Goal: Ask a question

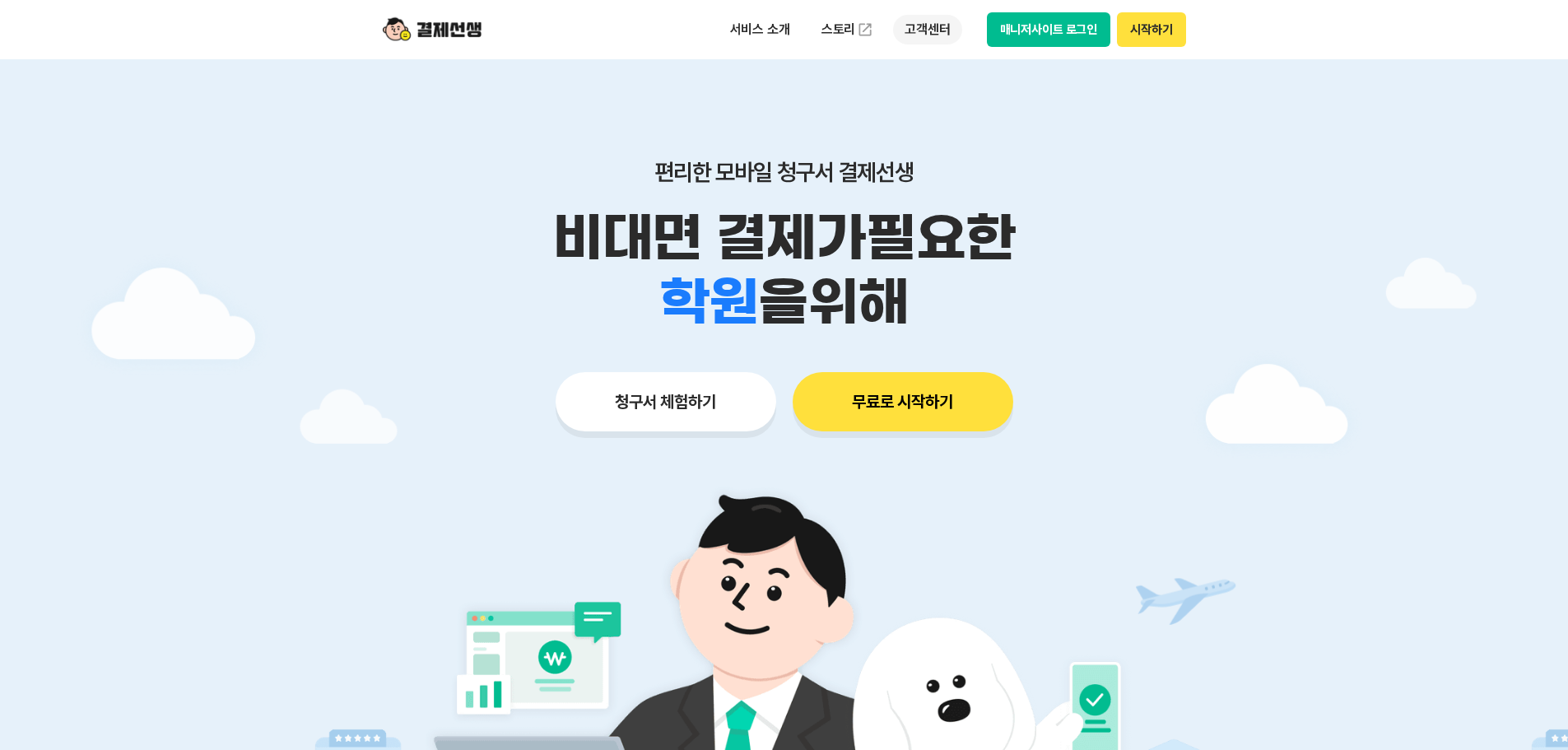
click at [924, 25] on p "고객센터" at bounding box center [927, 30] width 68 height 30
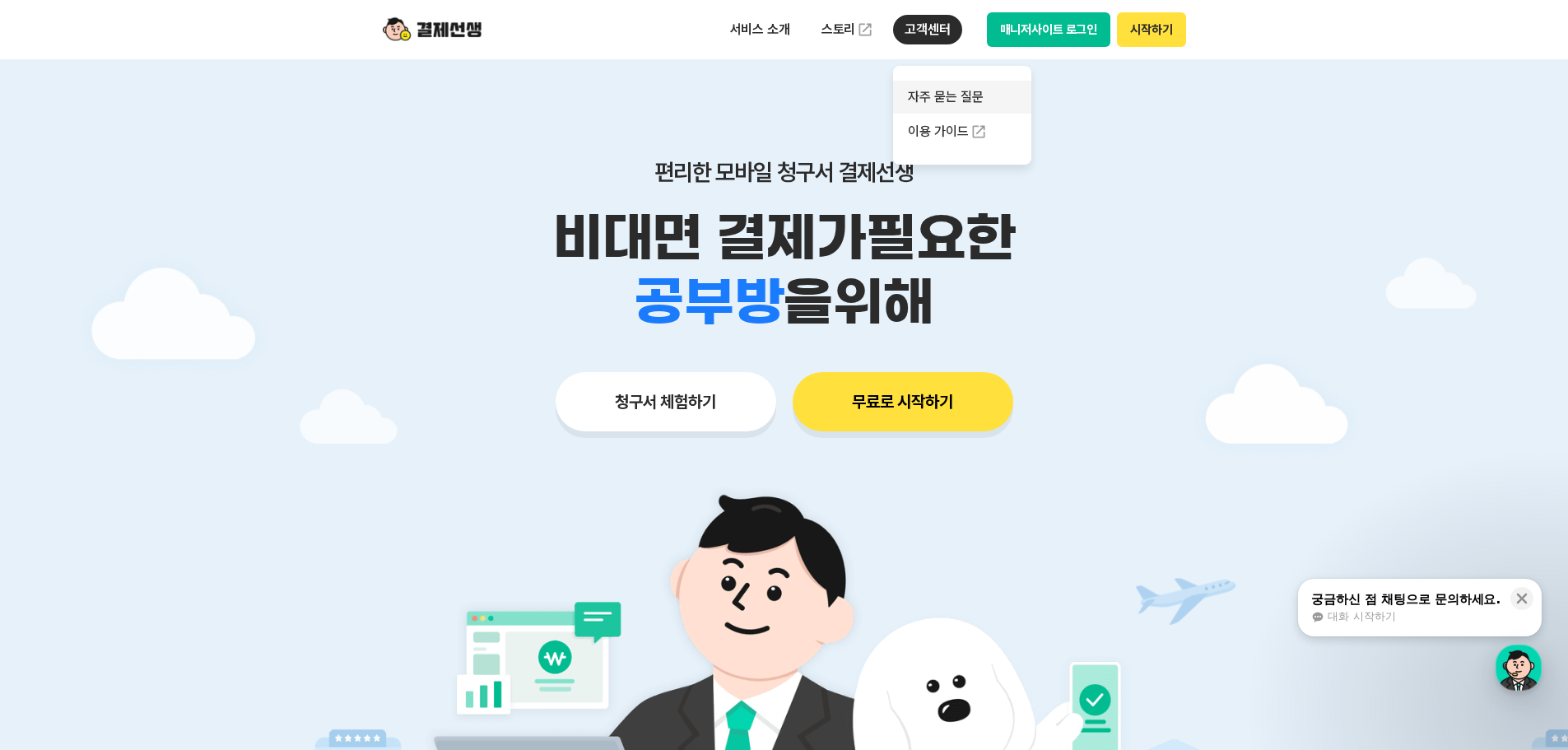
click at [945, 93] on link "자주 묻는 질문" at bounding box center [962, 96] width 138 height 33
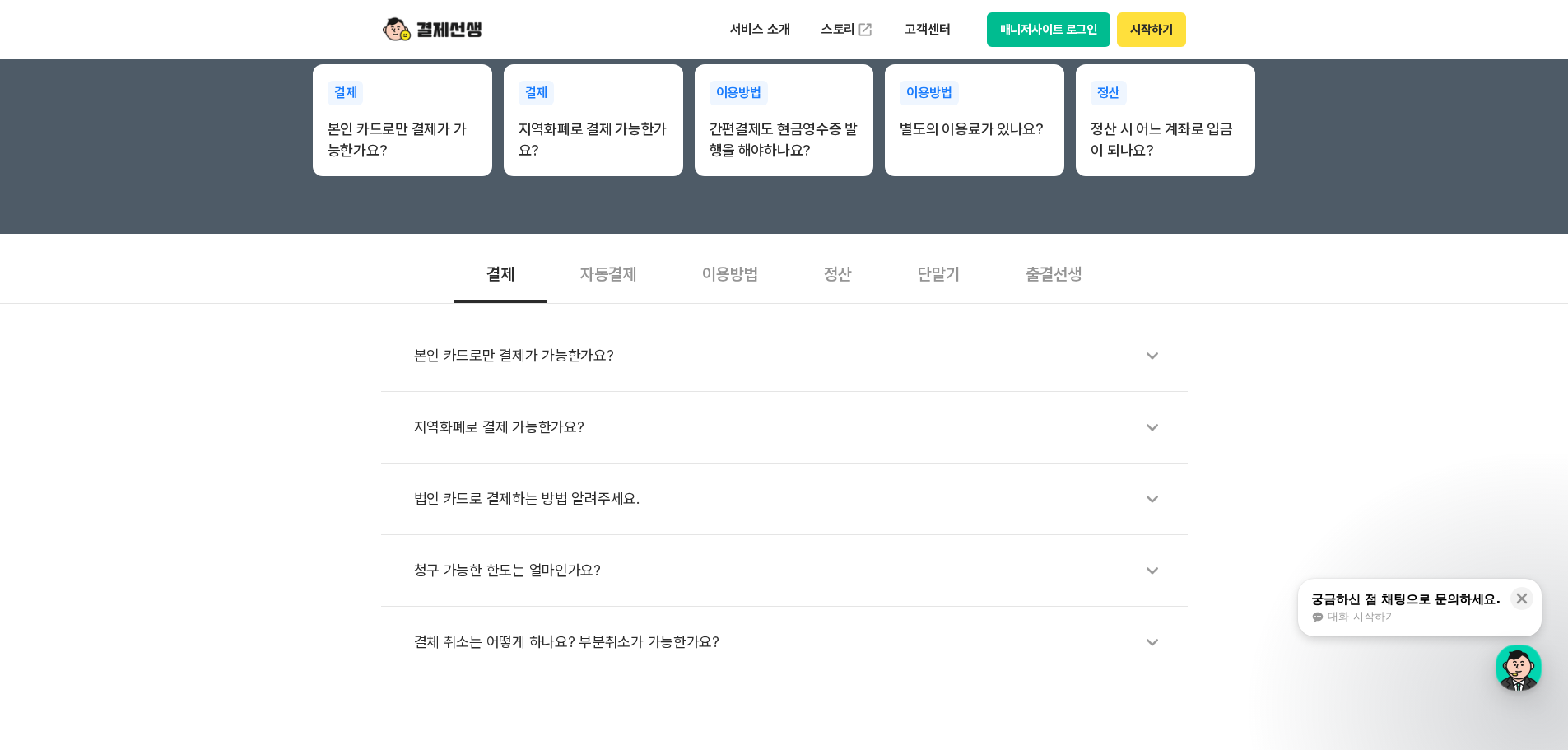
scroll to position [494, 0]
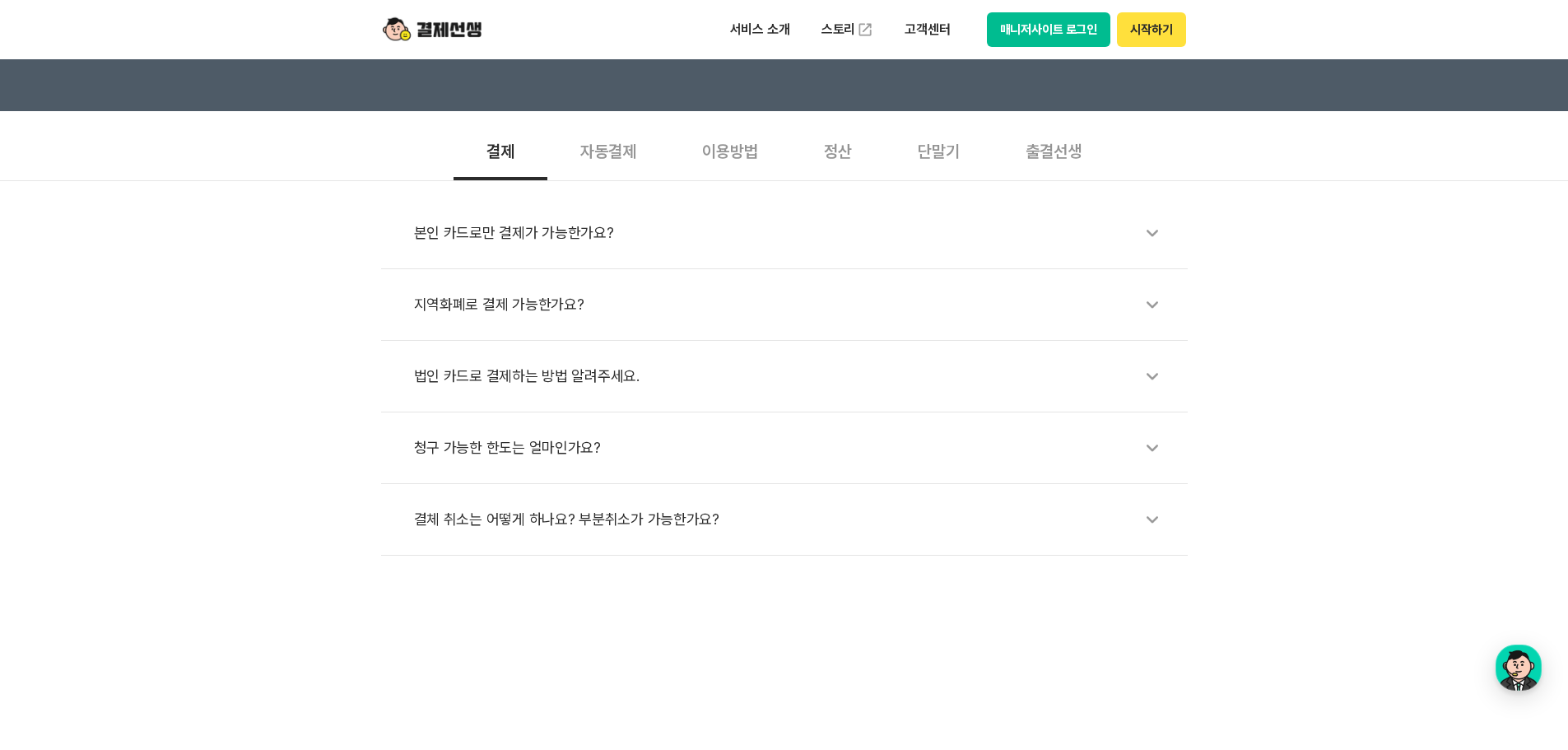
click at [1144, 234] on icon at bounding box center [1152, 233] width 38 height 38
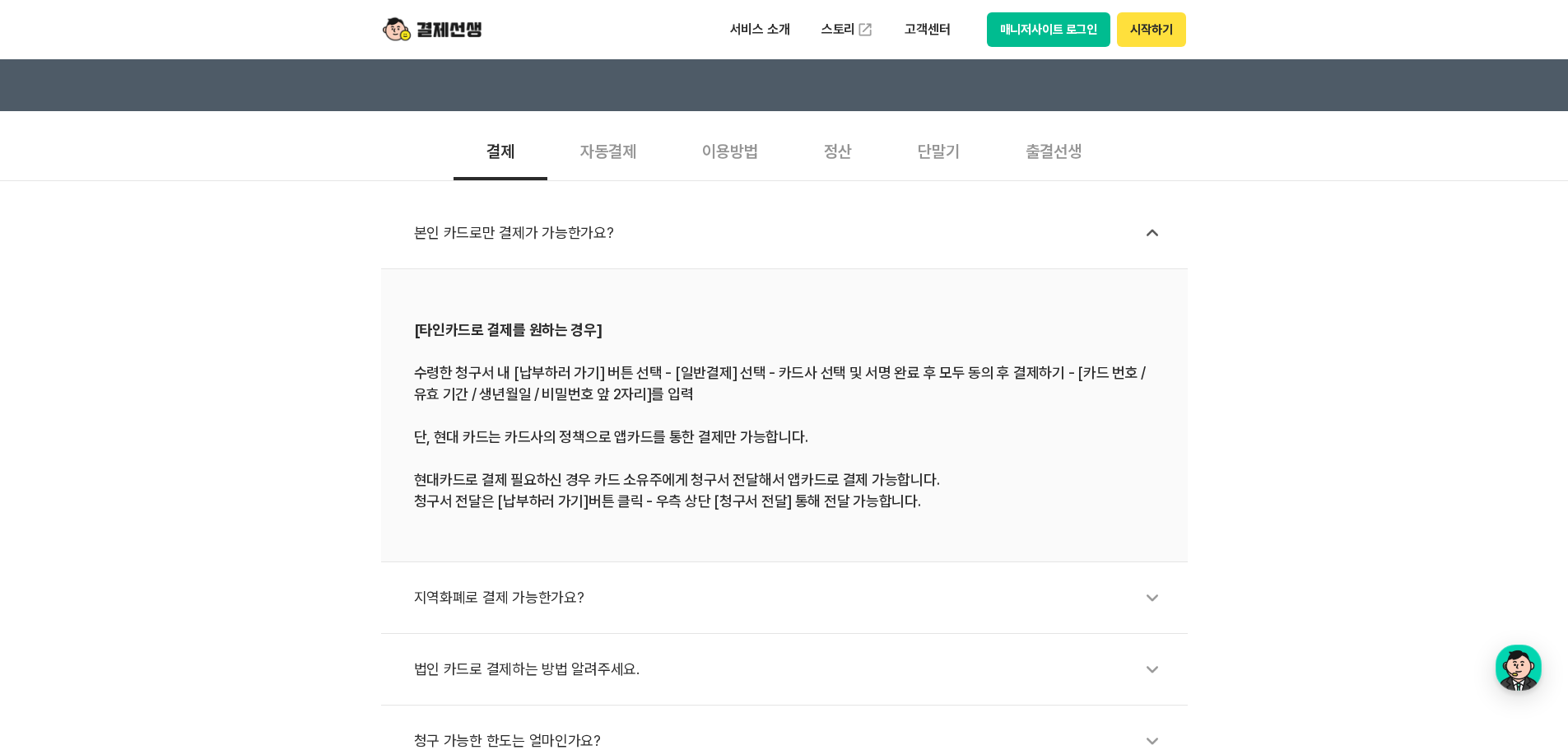
click at [1149, 661] on icon at bounding box center [1152, 669] width 38 height 38
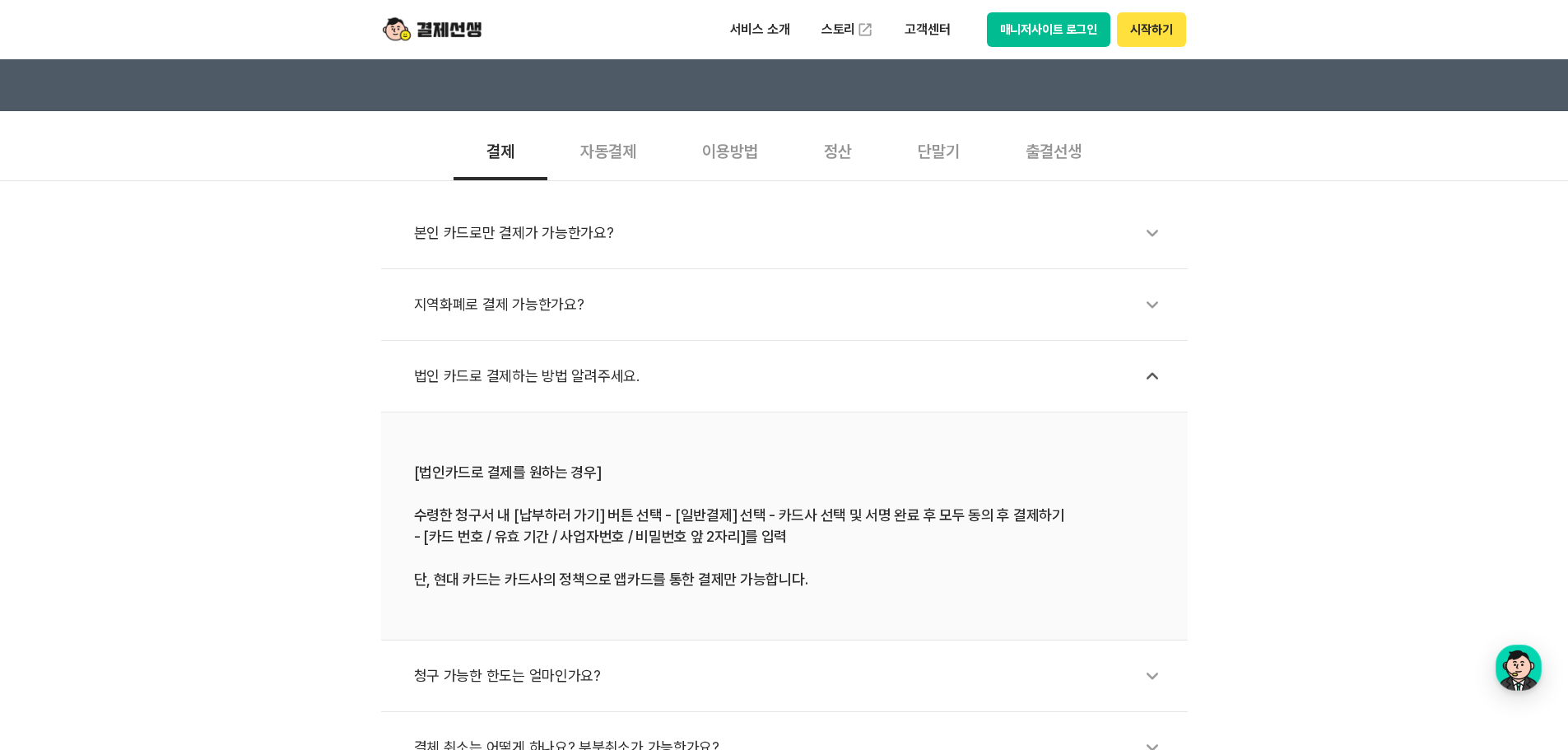
scroll to position [576, 0]
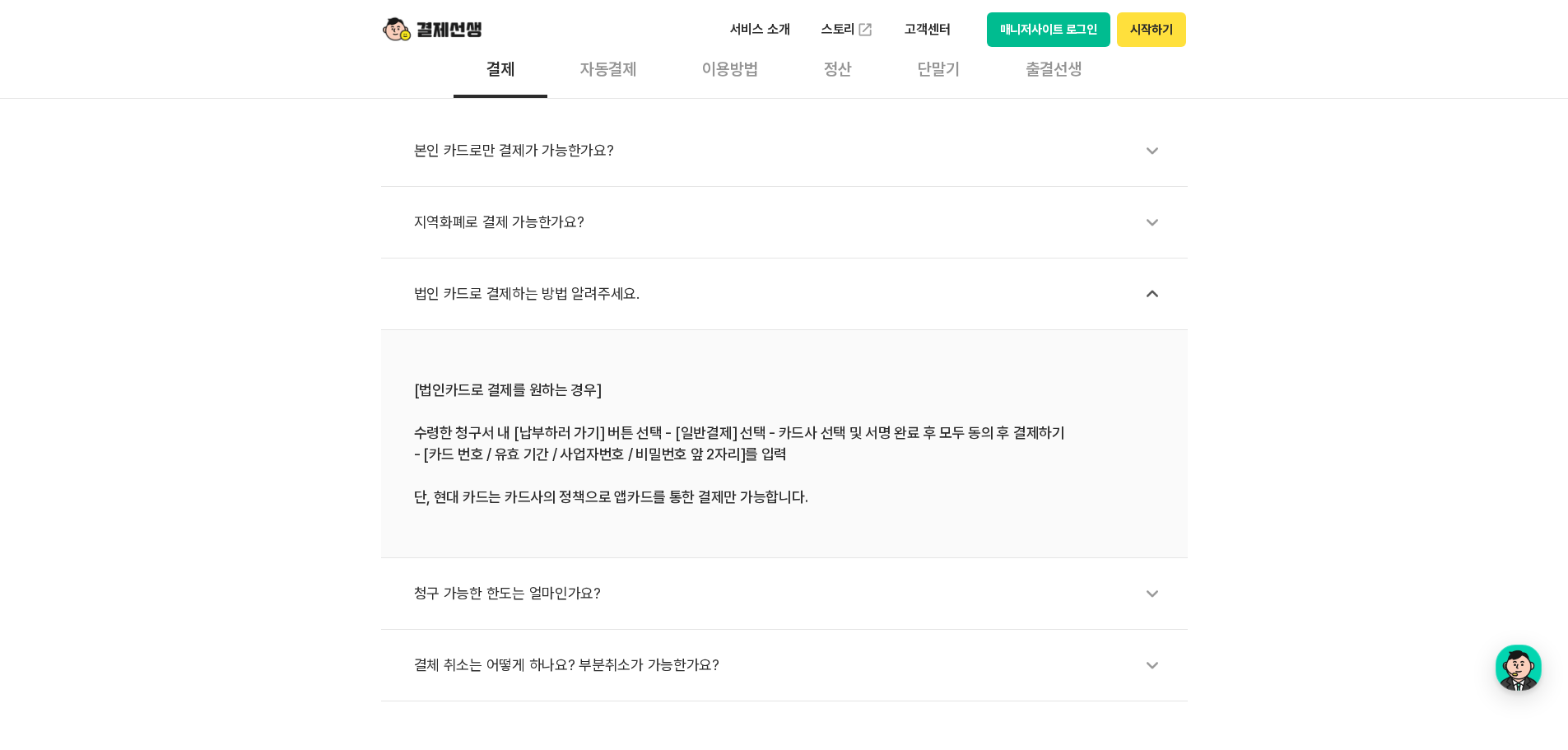
click at [1160, 593] on icon at bounding box center [1152, 593] width 38 height 38
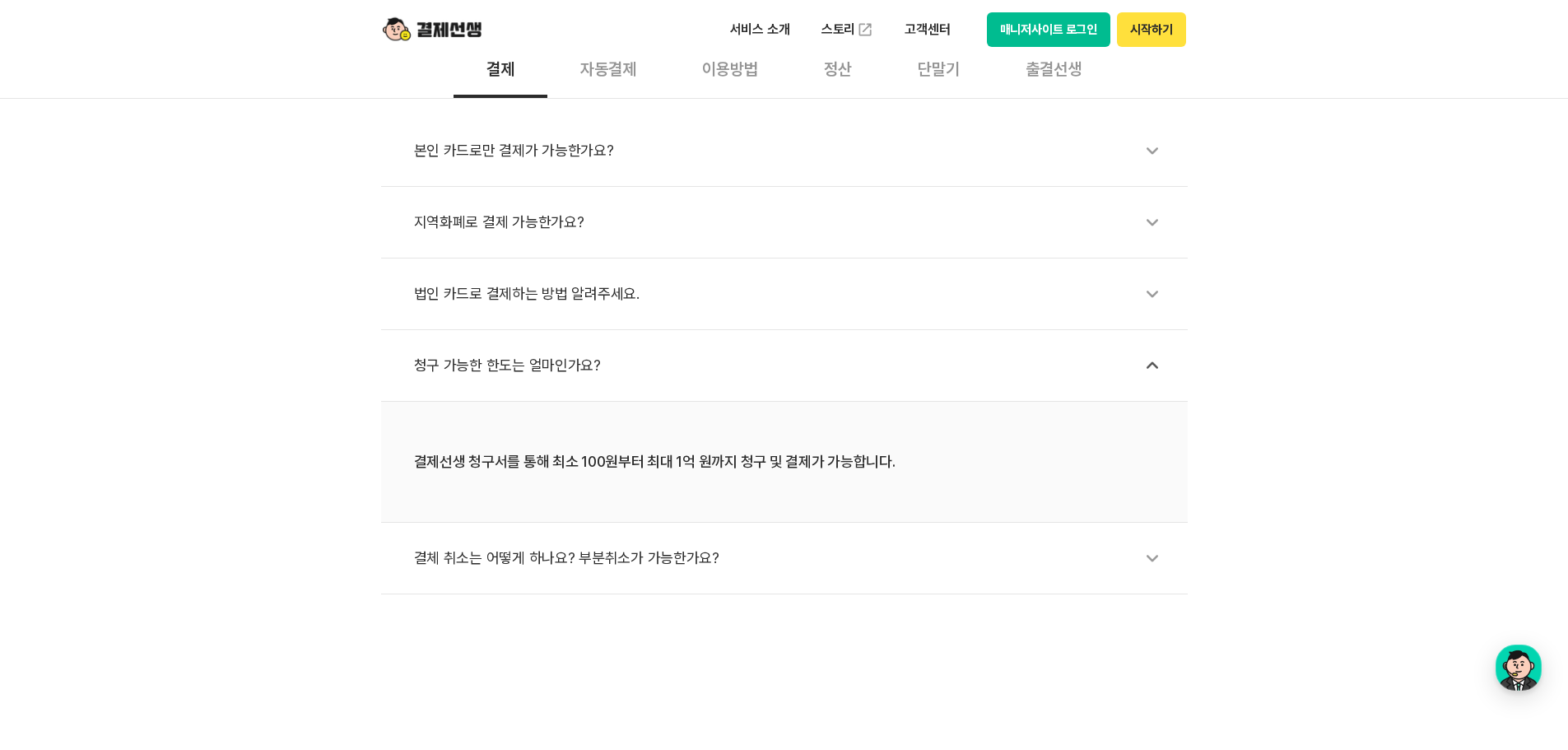
click at [1163, 568] on icon at bounding box center [1152, 558] width 38 height 38
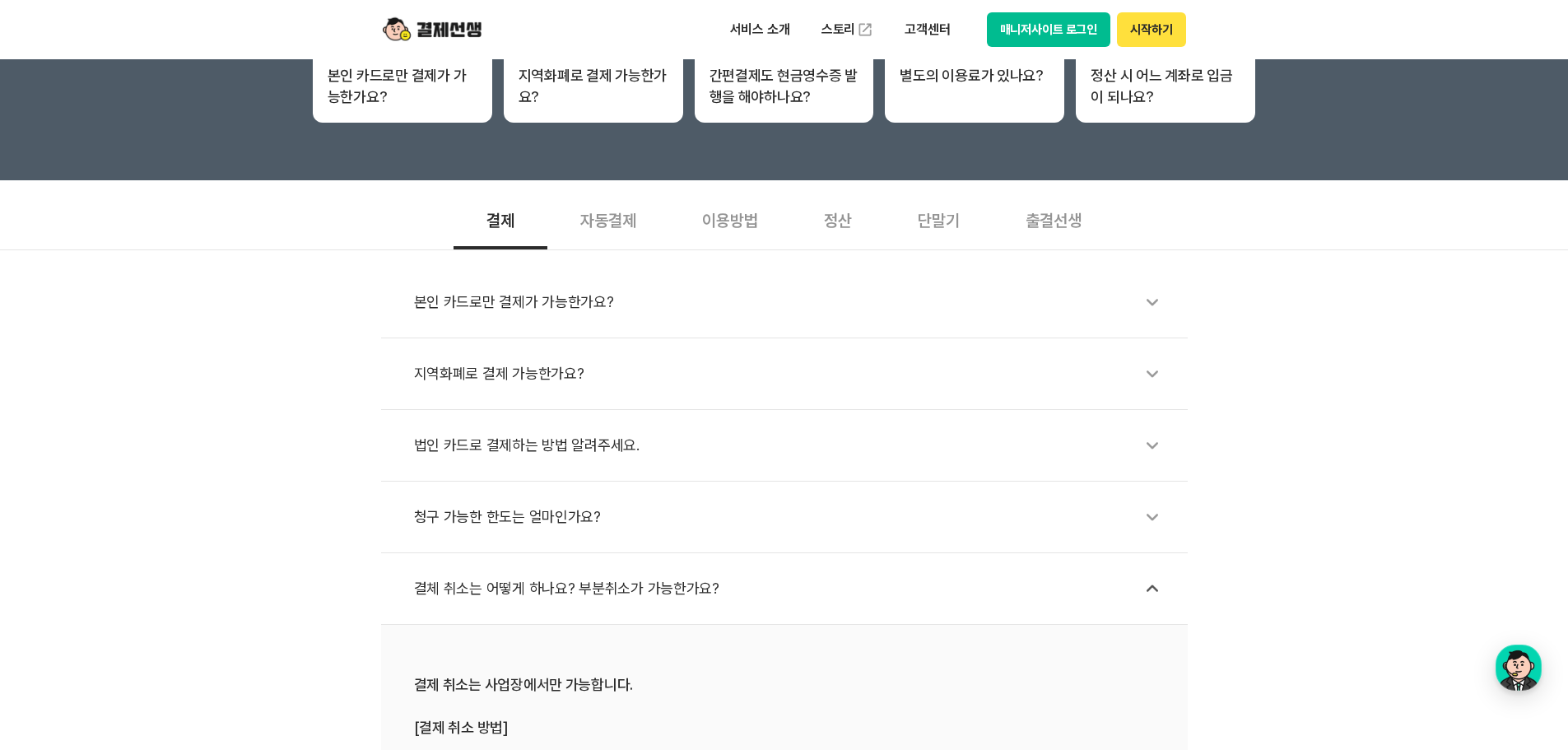
scroll to position [412, 0]
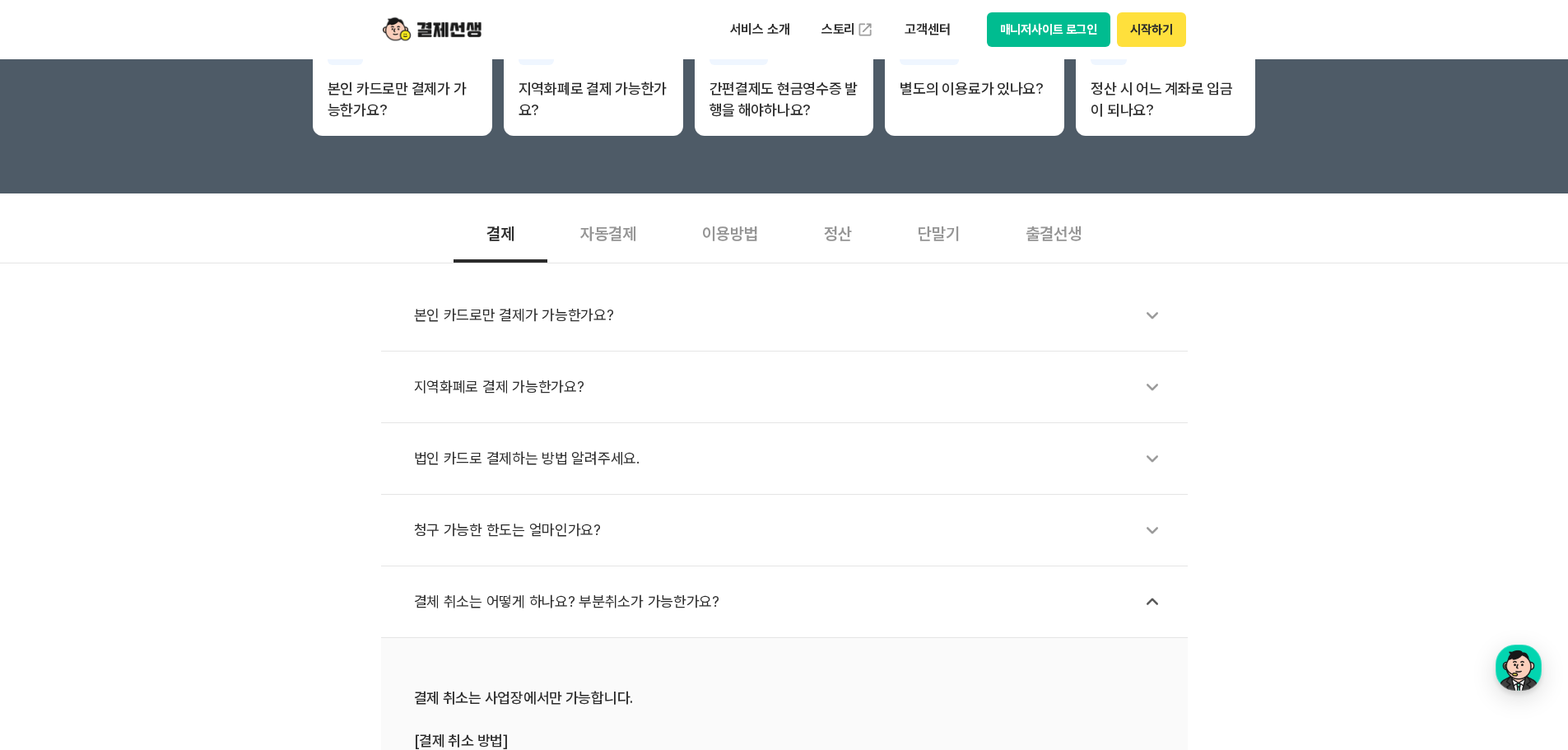
click at [627, 241] on div "자동결제" at bounding box center [608, 232] width 121 height 61
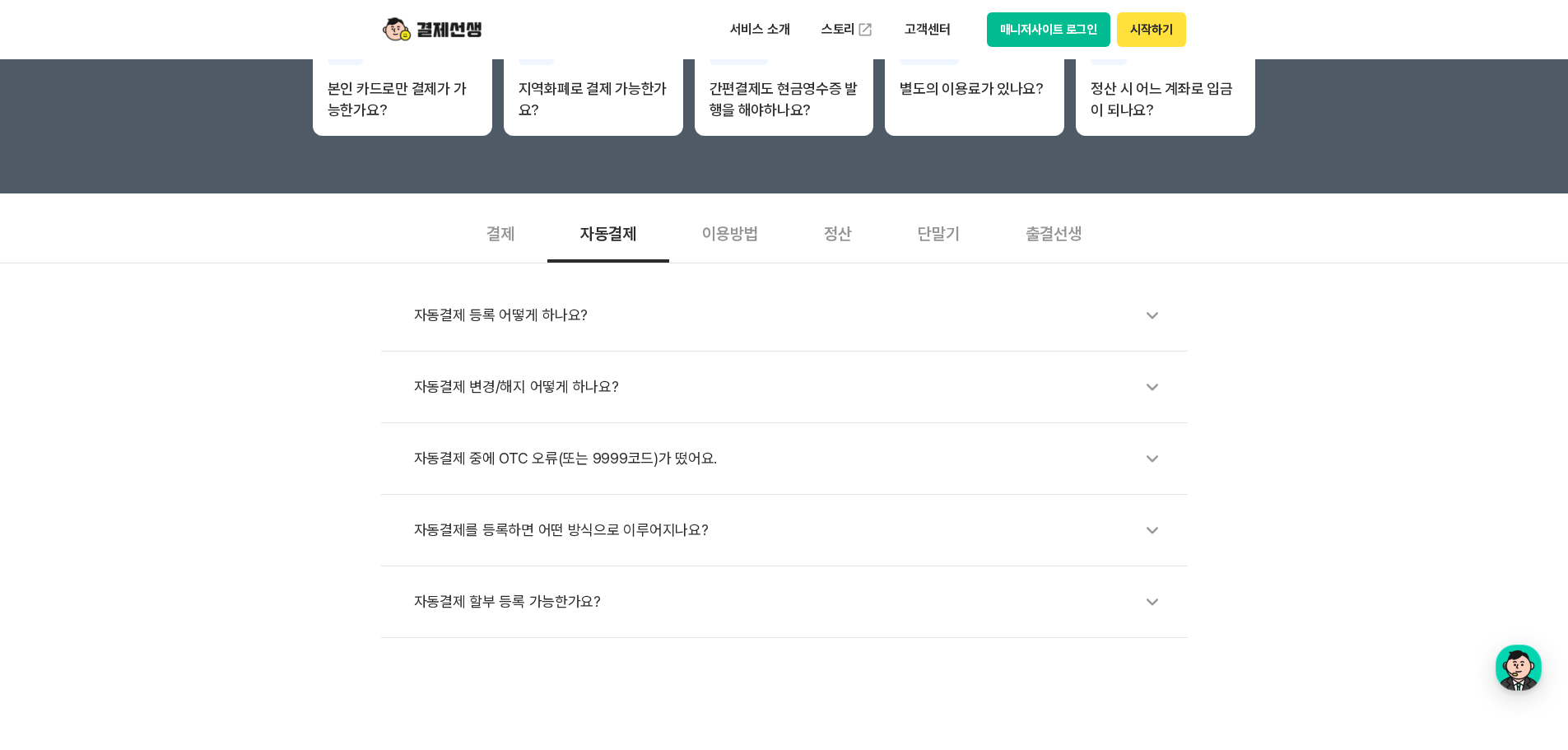
click at [1161, 466] on icon at bounding box center [1152, 458] width 38 height 38
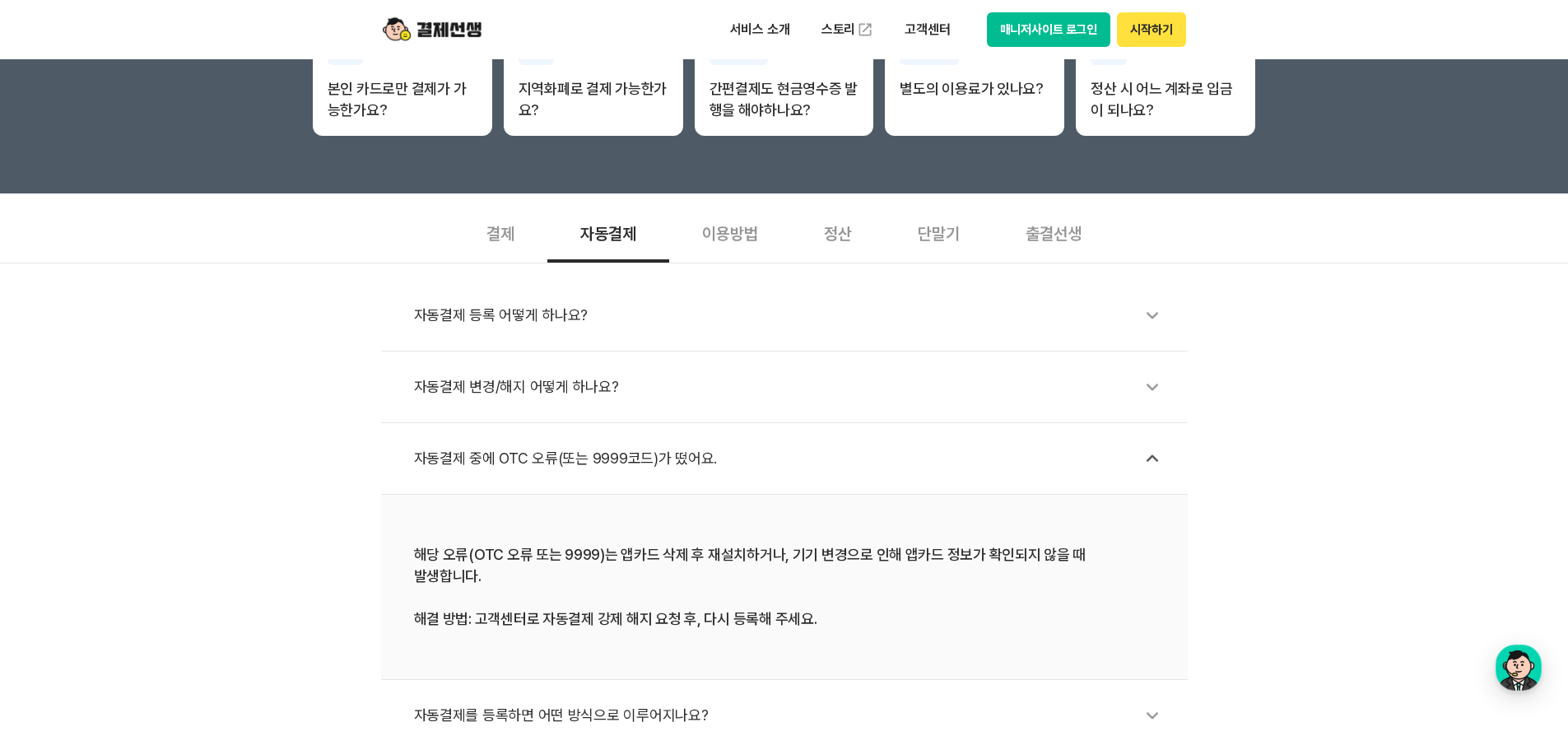
click at [1148, 302] on icon at bounding box center [1152, 315] width 38 height 38
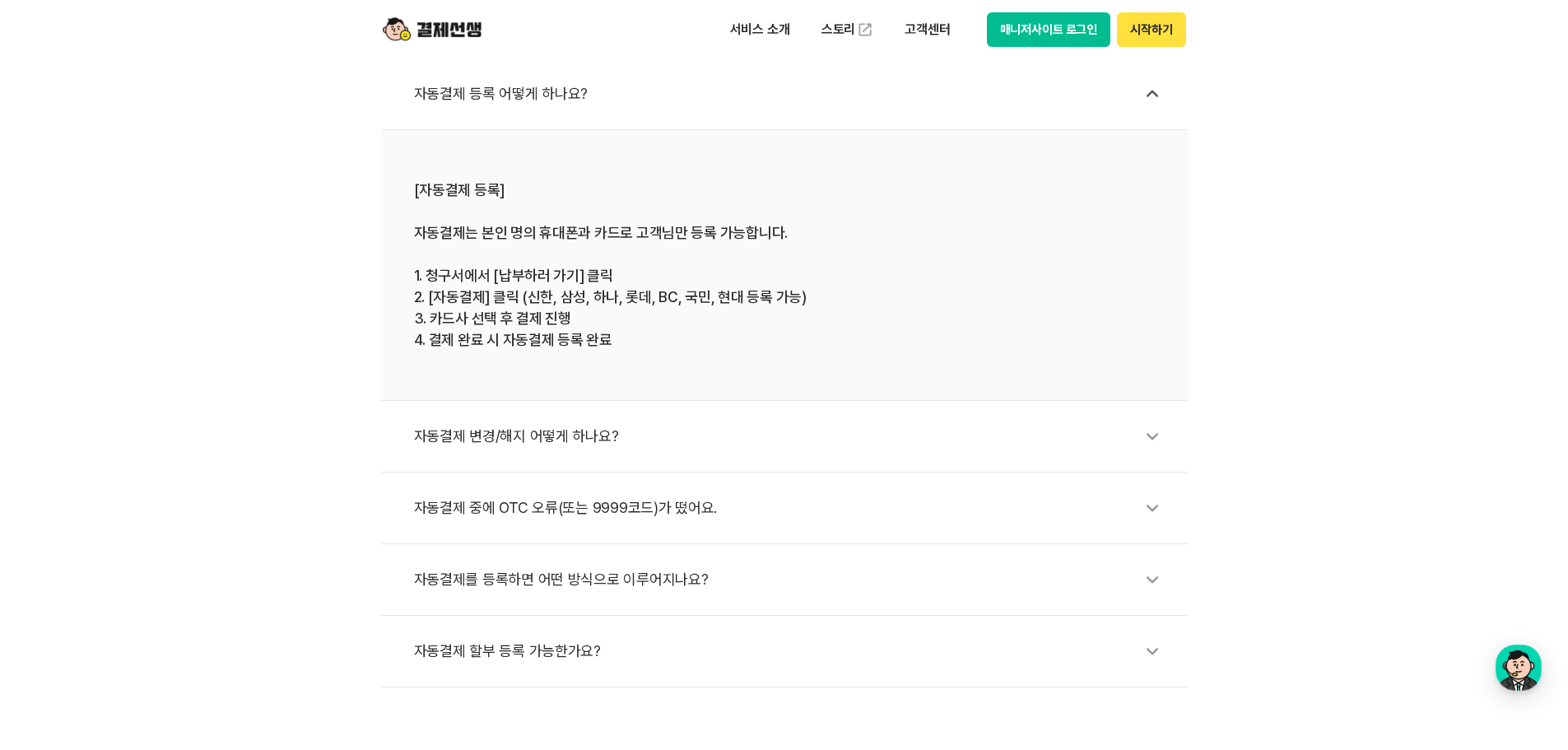
scroll to position [658, 0]
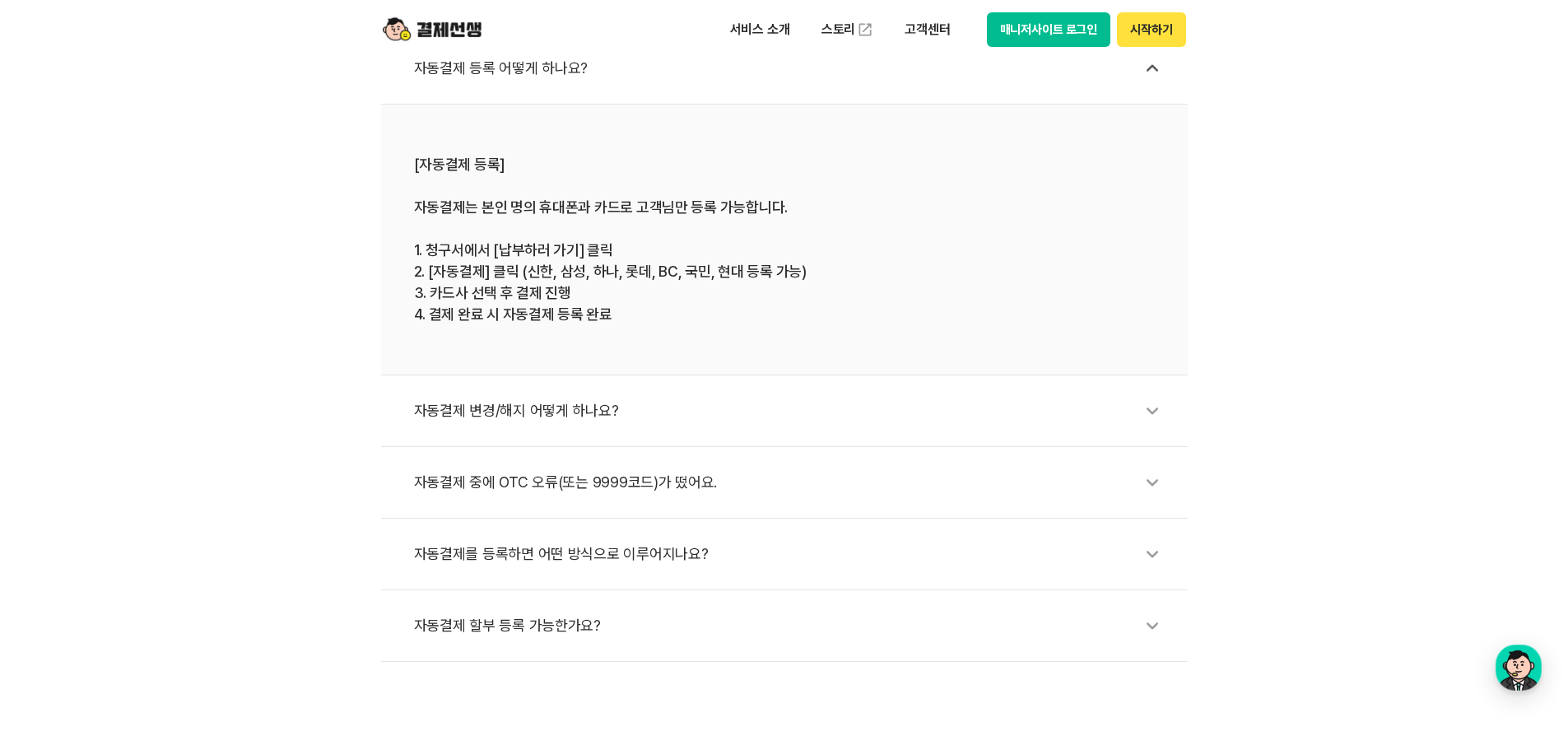
click at [1164, 423] on icon at bounding box center [1152, 410] width 38 height 38
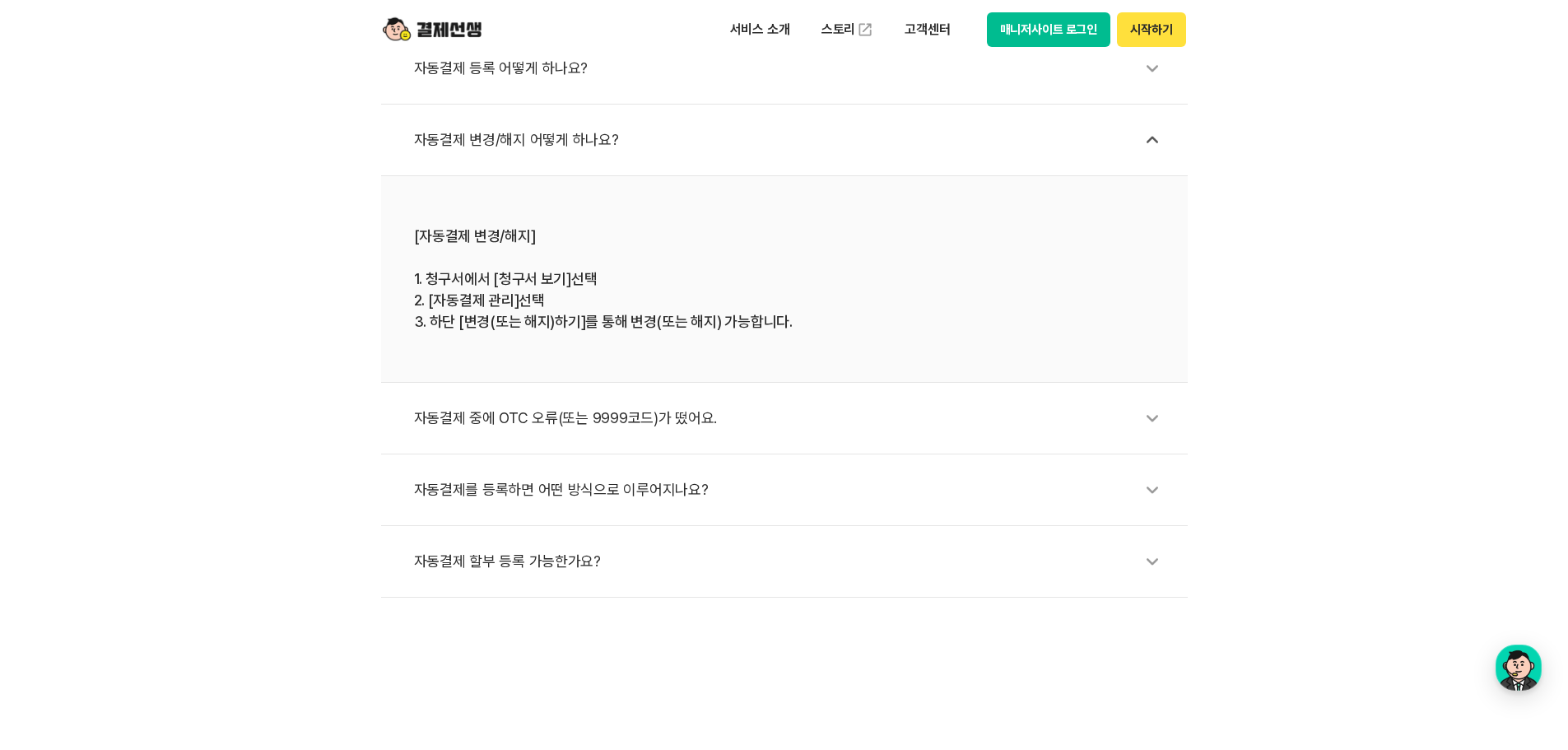
click at [1159, 494] on icon at bounding box center [1152, 489] width 38 height 38
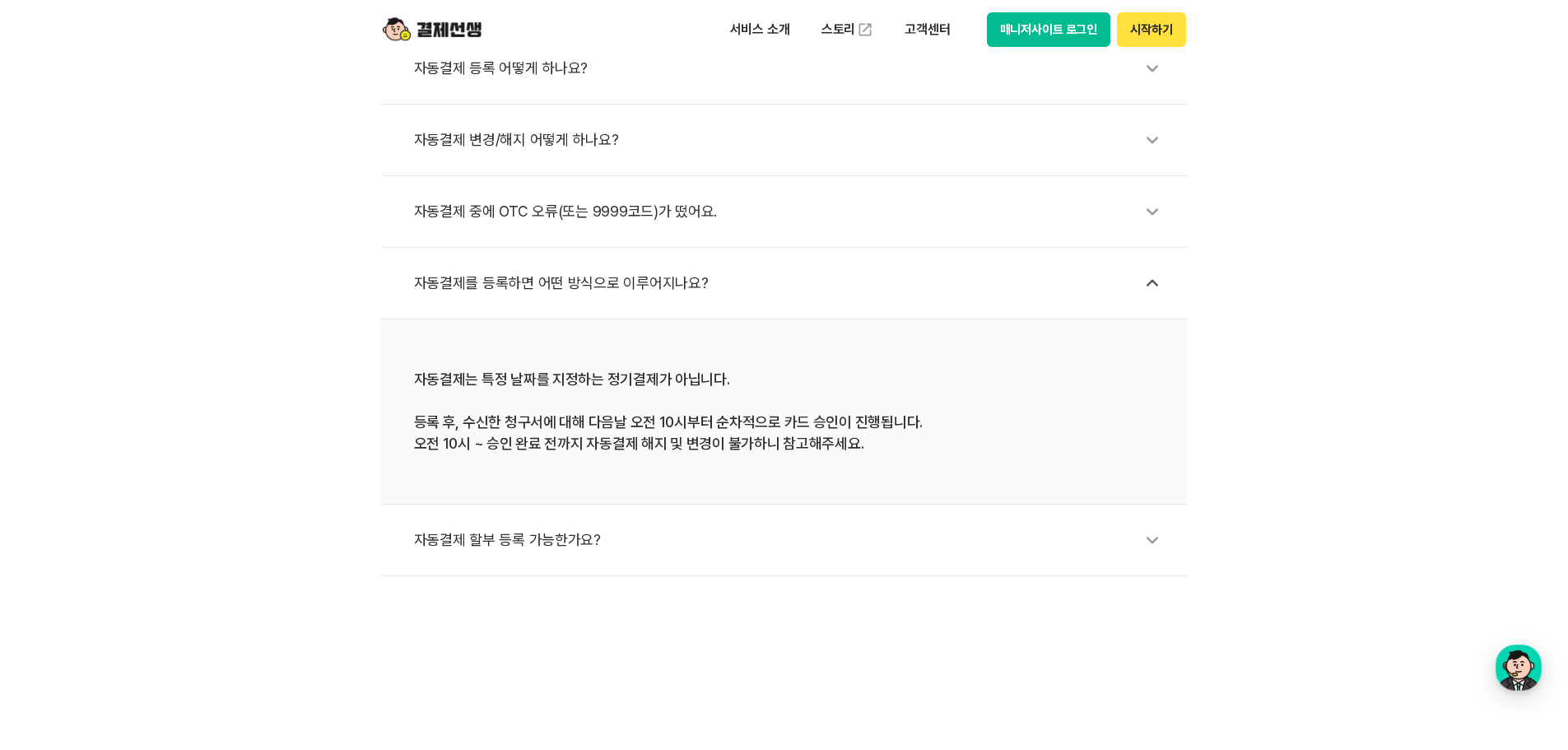
click at [1165, 536] on icon at bounding box center [1152, 540] width 38 height 38
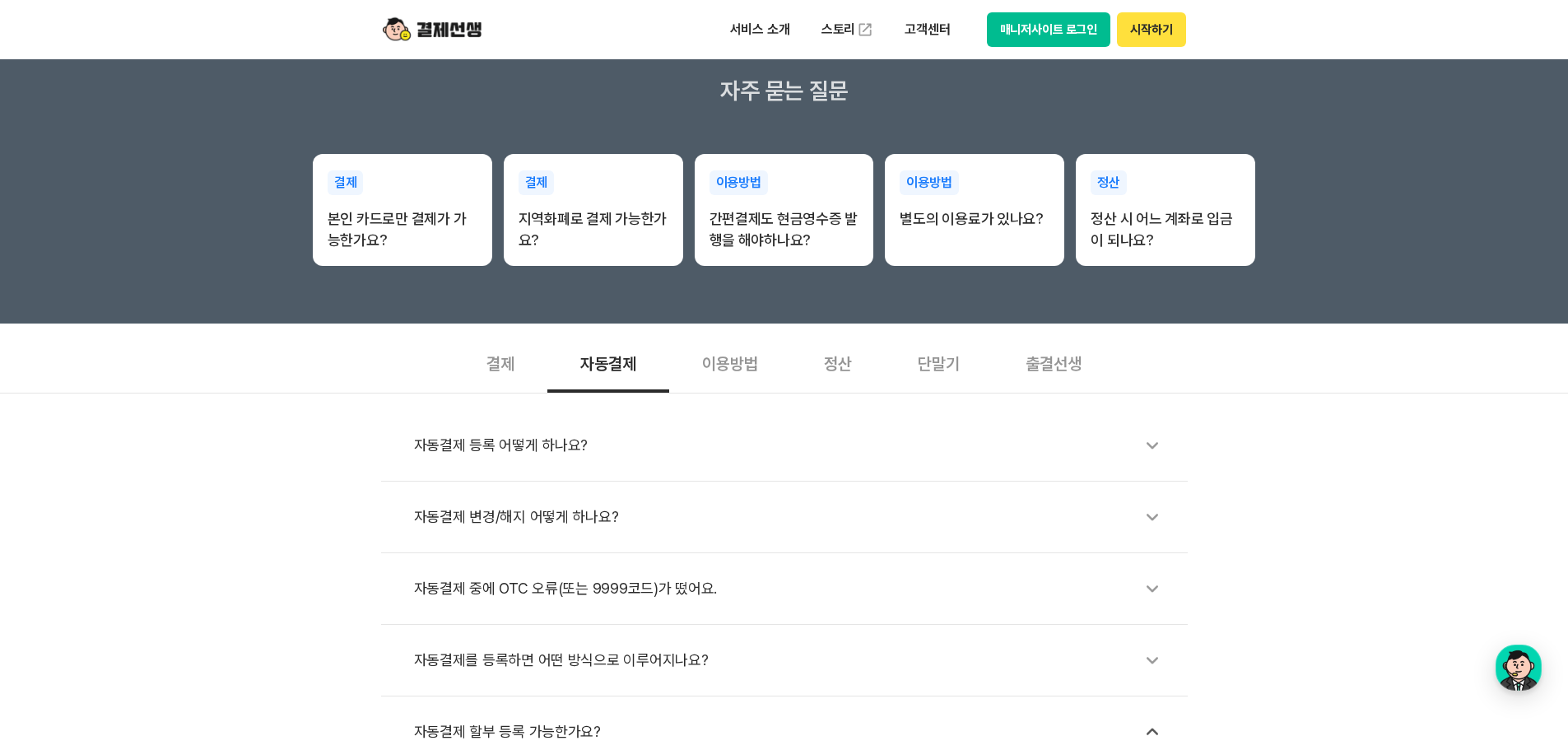
scroll to position [247, 0]
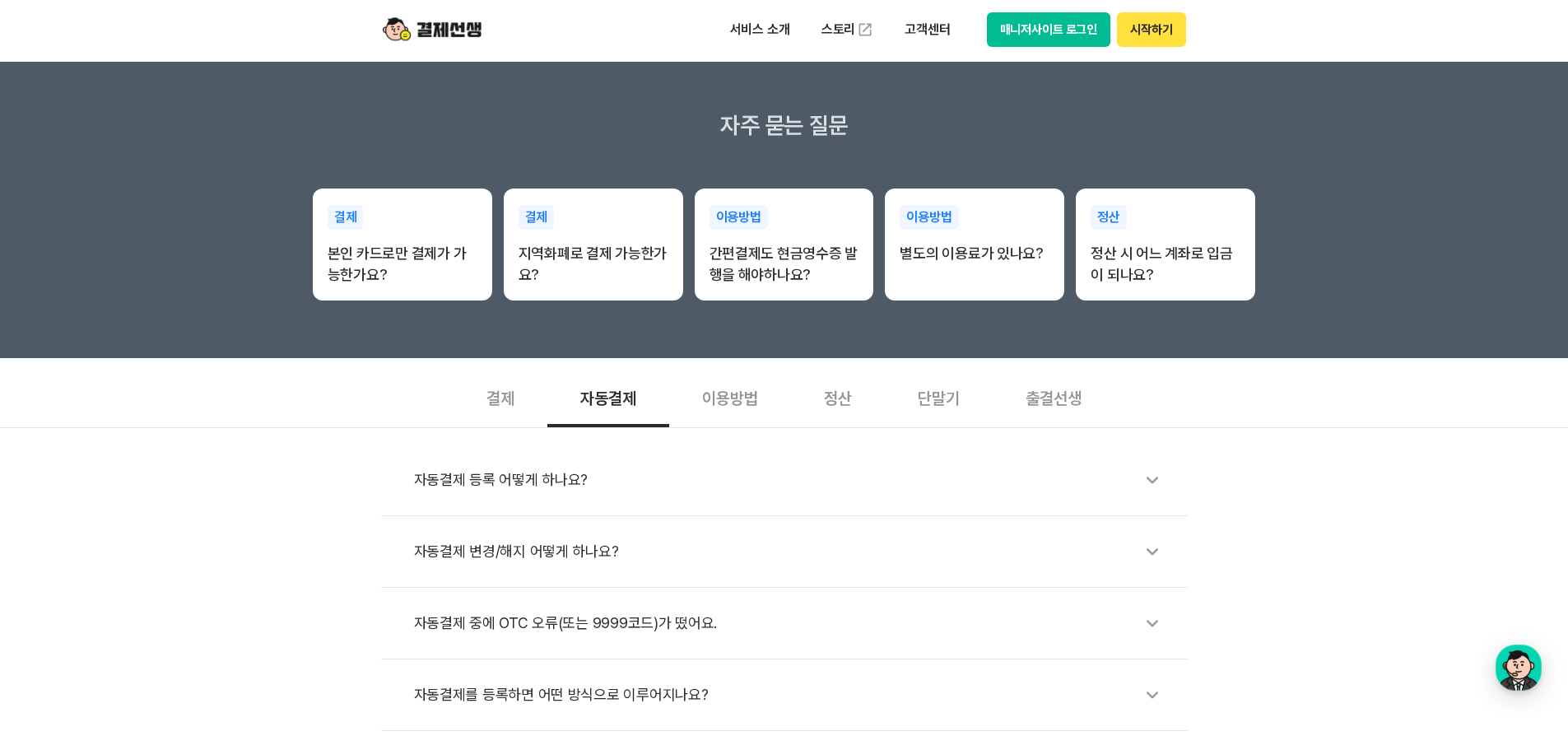
click at [729, 394] on div "이용방법" at bounding box center [730, 396] width 121 height 61
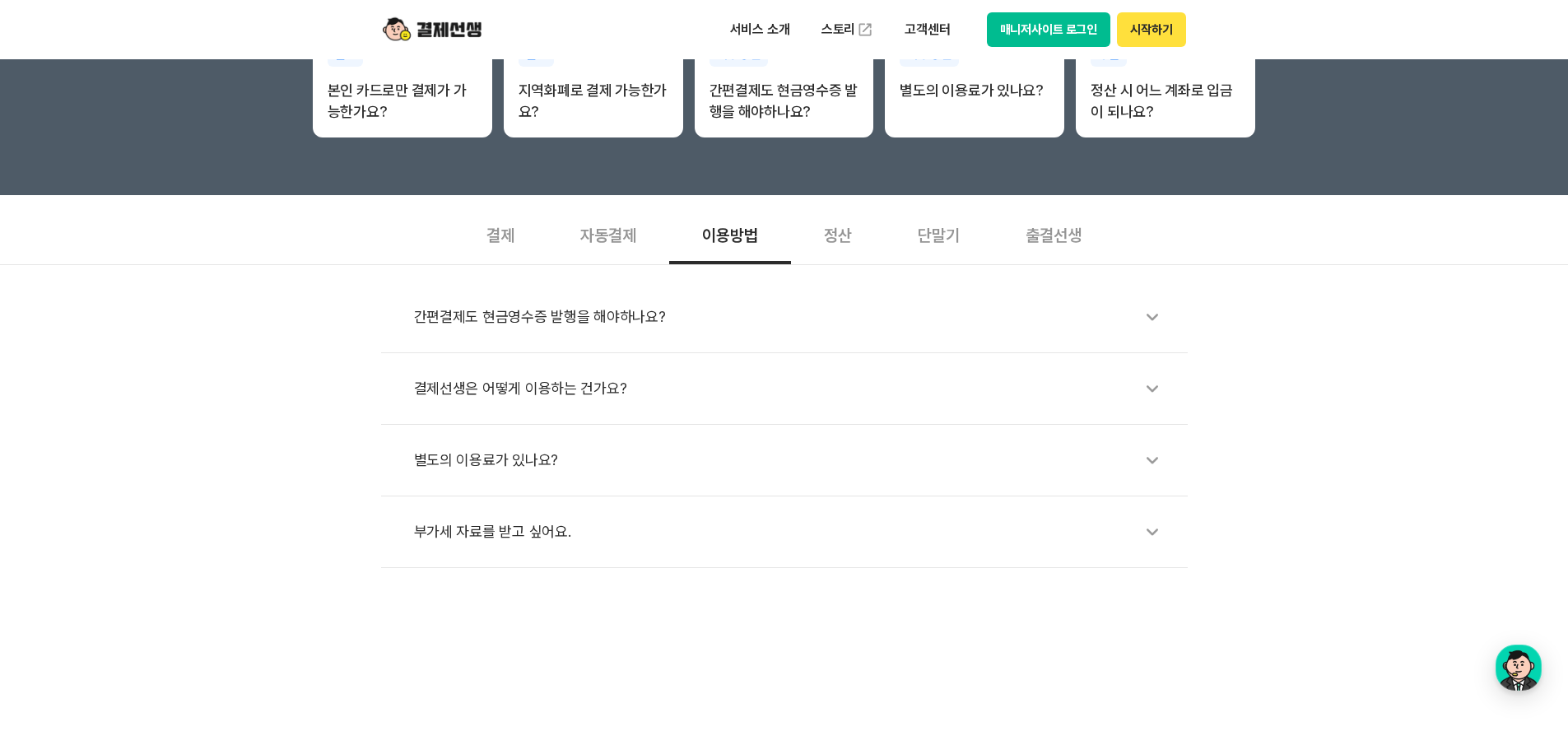
scroll to position [412, 0]
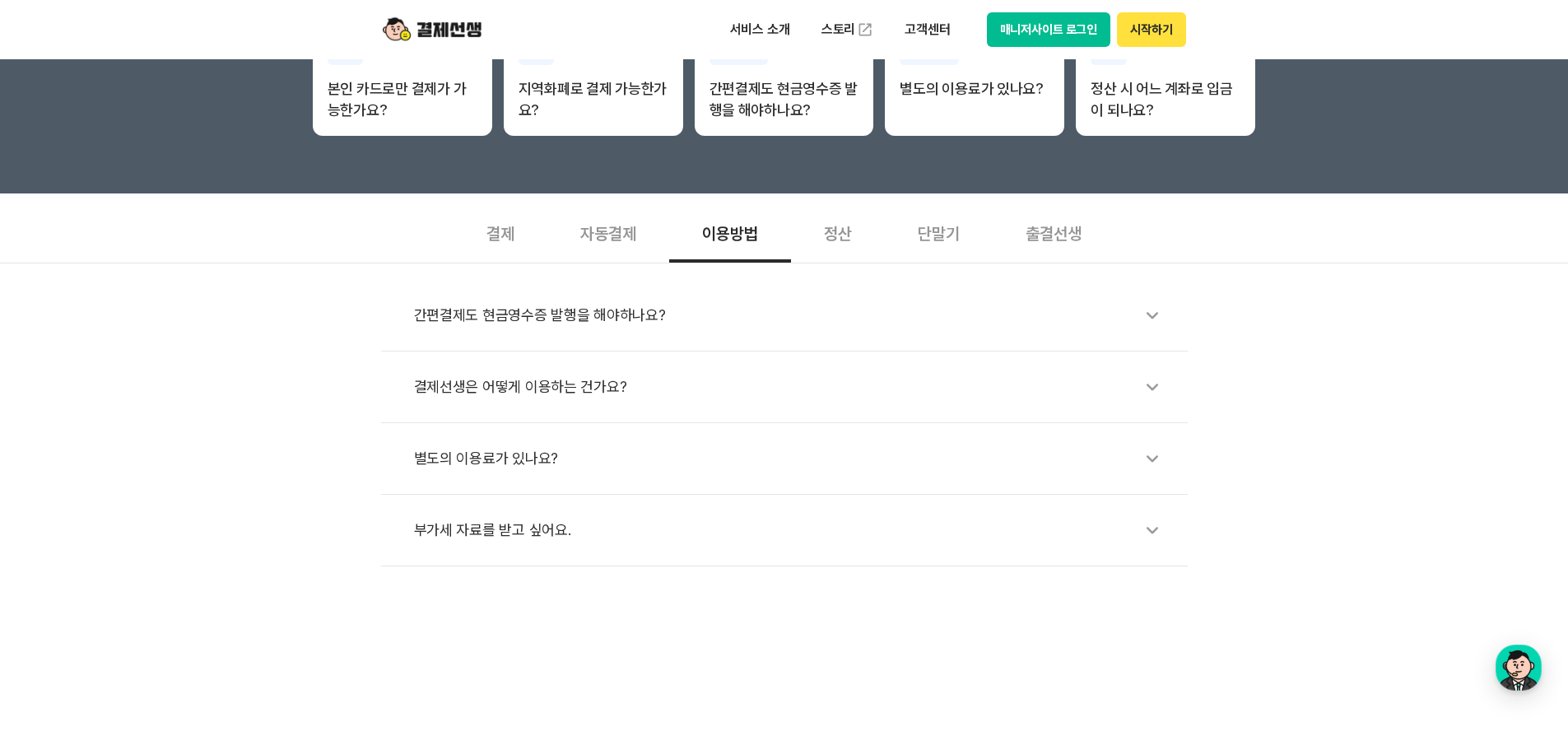
click at [1150, 537] on icon at bounding box center [1152, 530] width 38 height 38
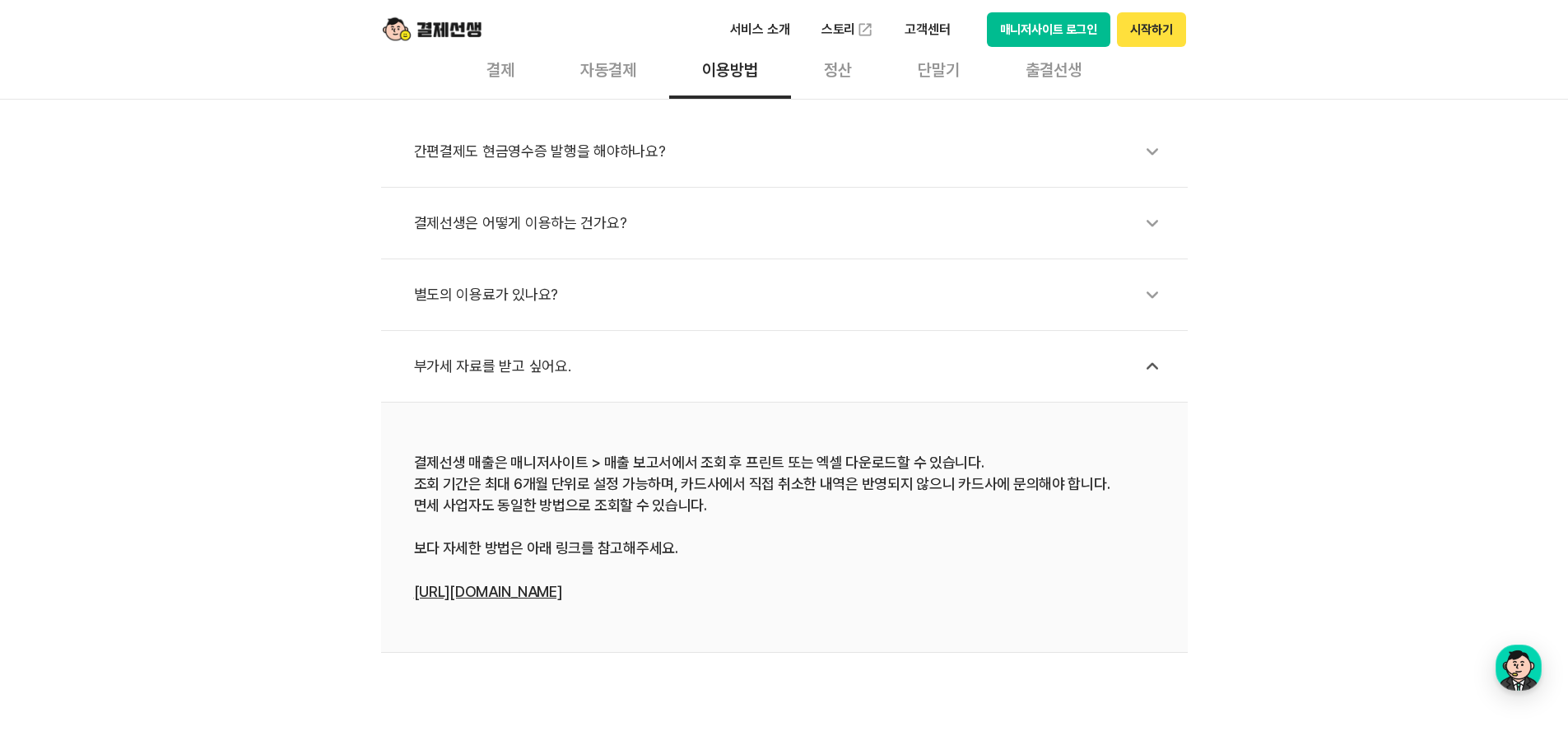
scroll to position [576, 0]
click at [1145, 299] on icon at bounding box center [1152, 293] width 38 height 38
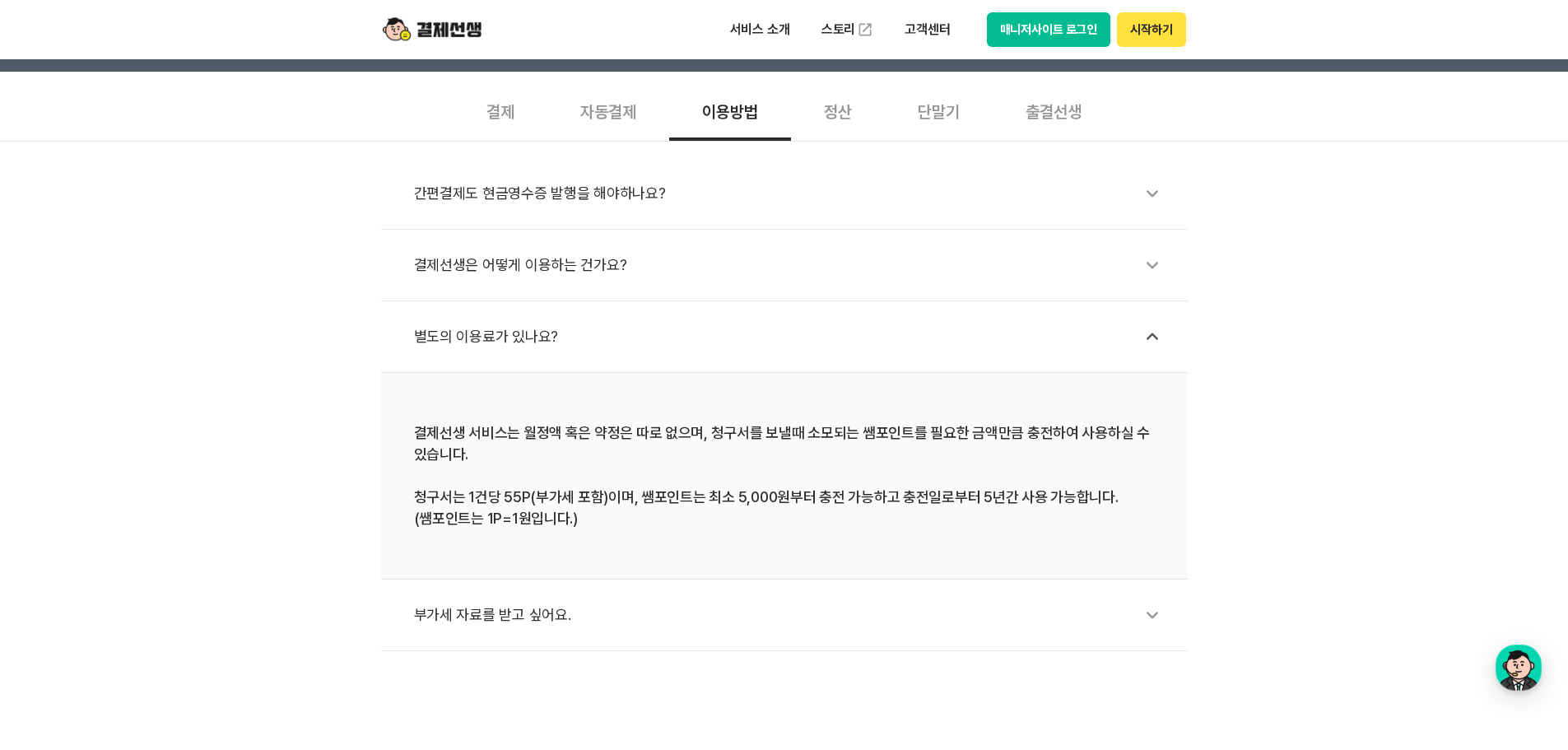
scroll to position [494, 0]
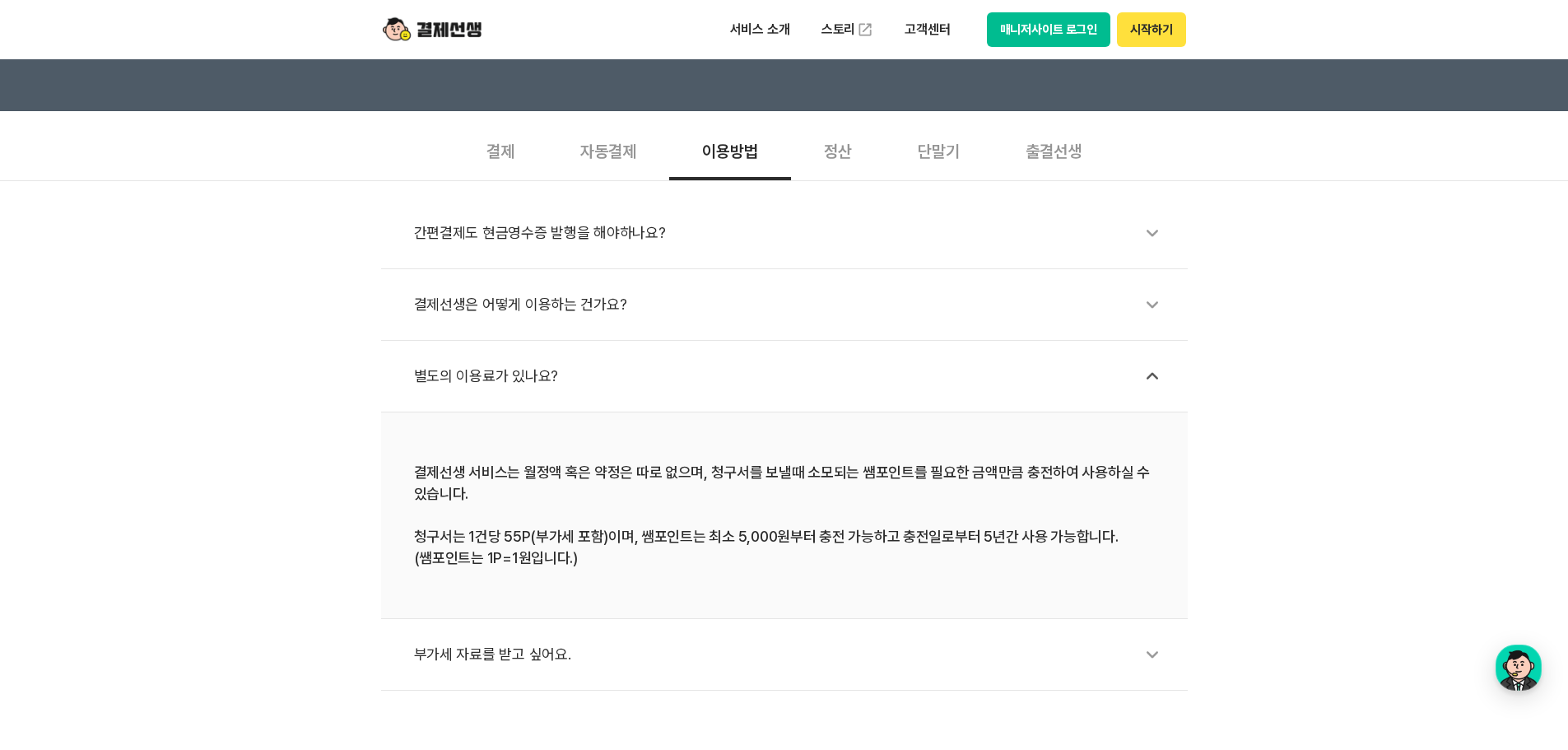
click at [1152, 301] on icon at bounding box center [1152, 304] width 38 height 38
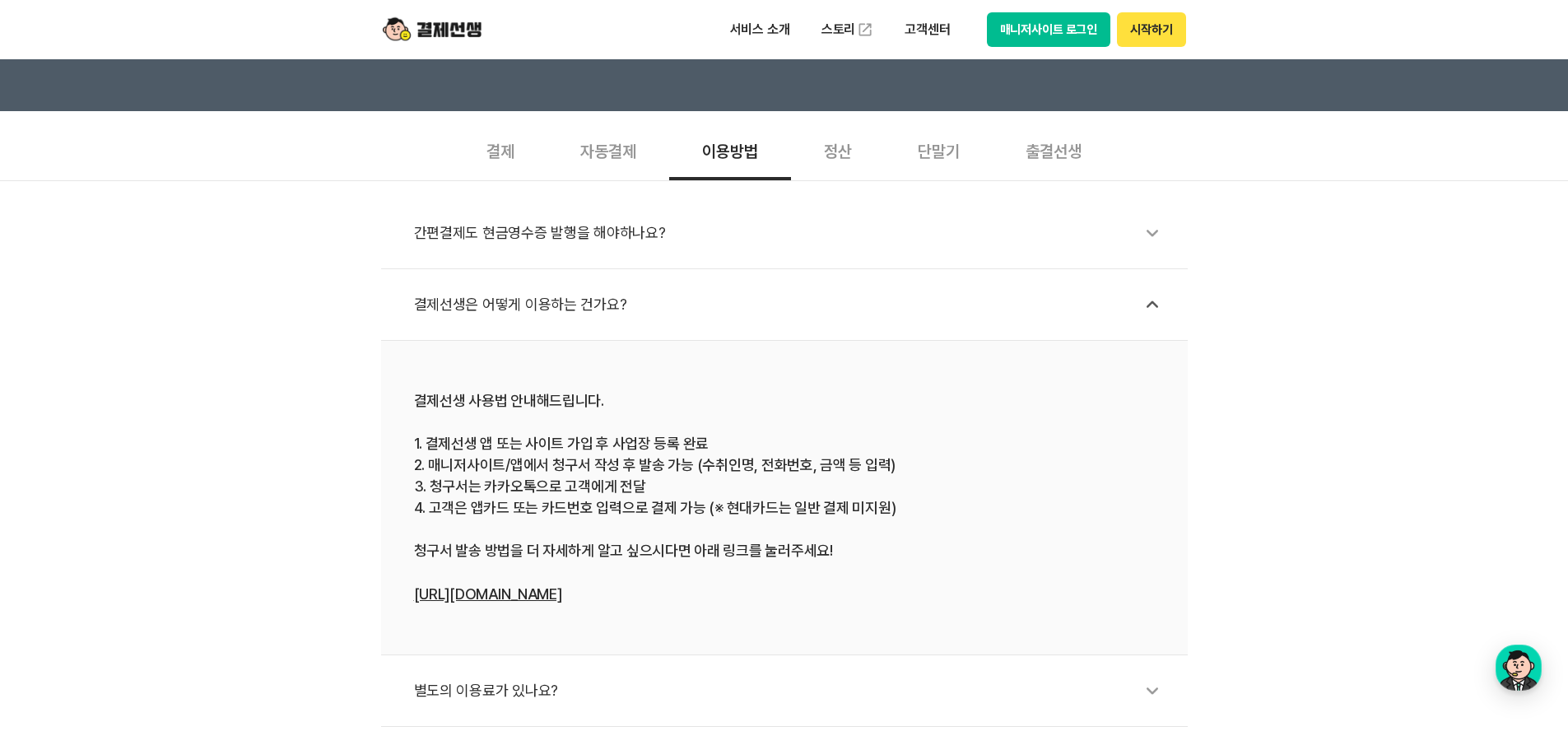
click at [1156, 225] on icon at bounding box center [1152, 233] width 38 height 38
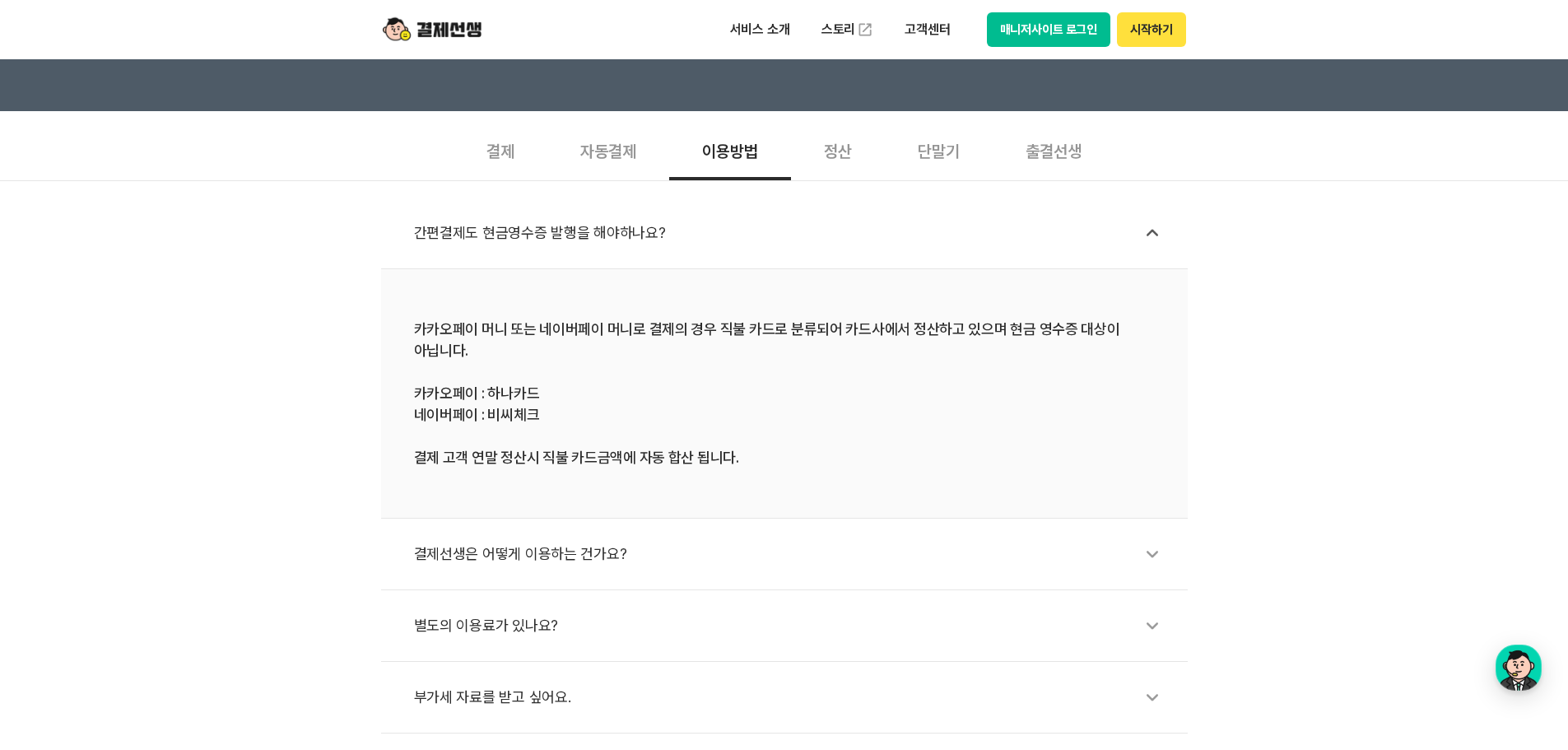
click at [842, 149] on div "정산" at bounding box center [838, 149] width 93 height 61
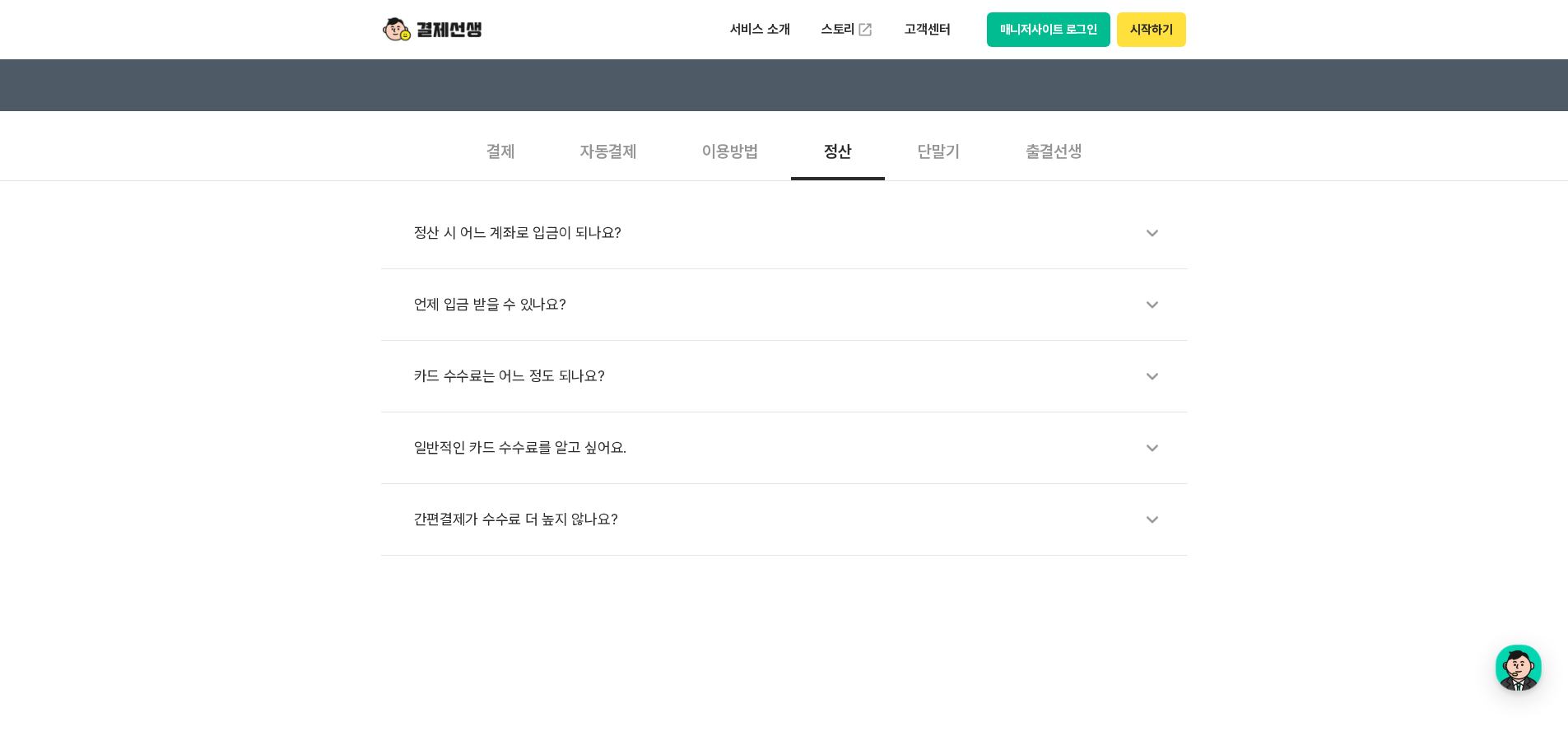
click at [1164, 233] on icon at bounding box center [1152, 233] width 38 height 38
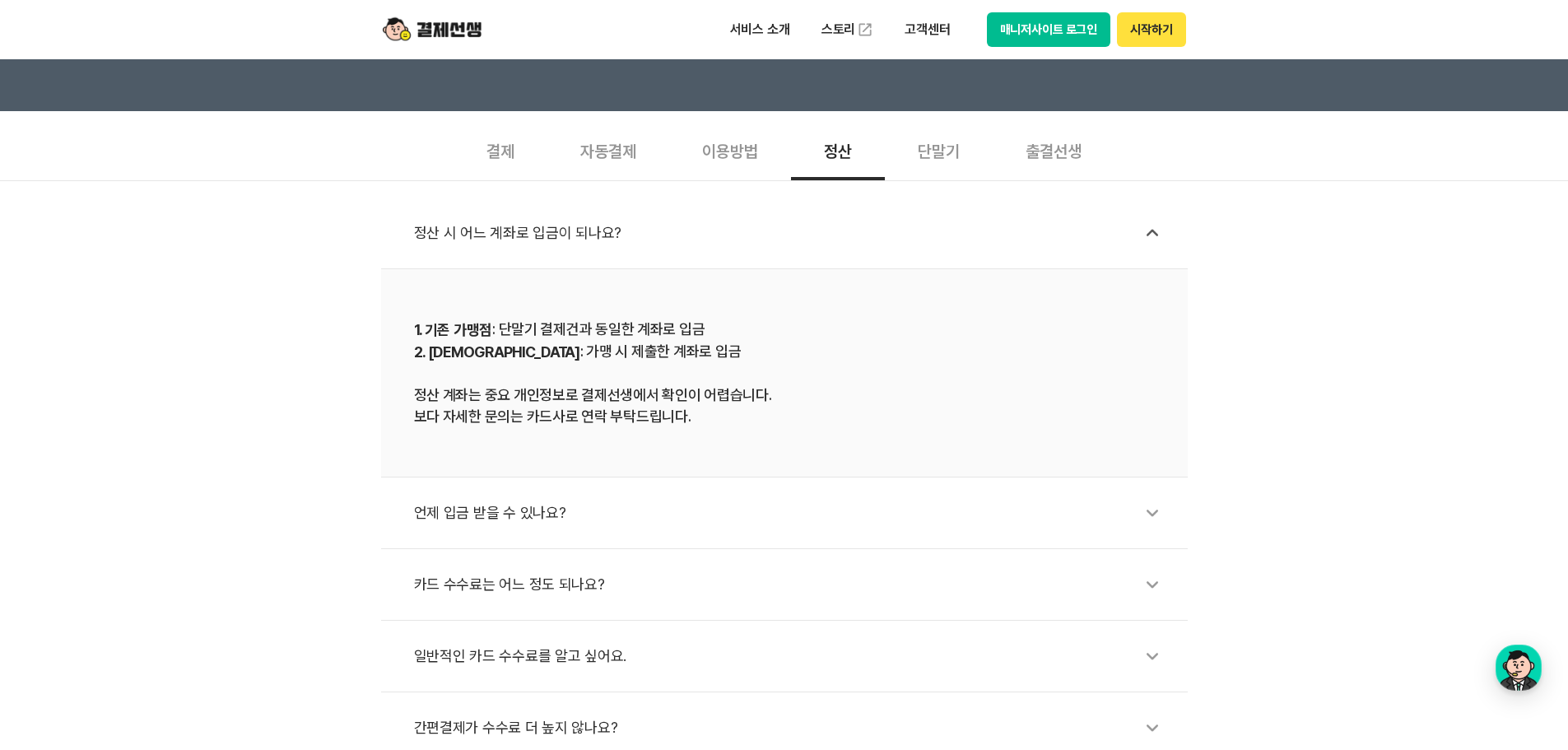
scroll to position [576, 0]
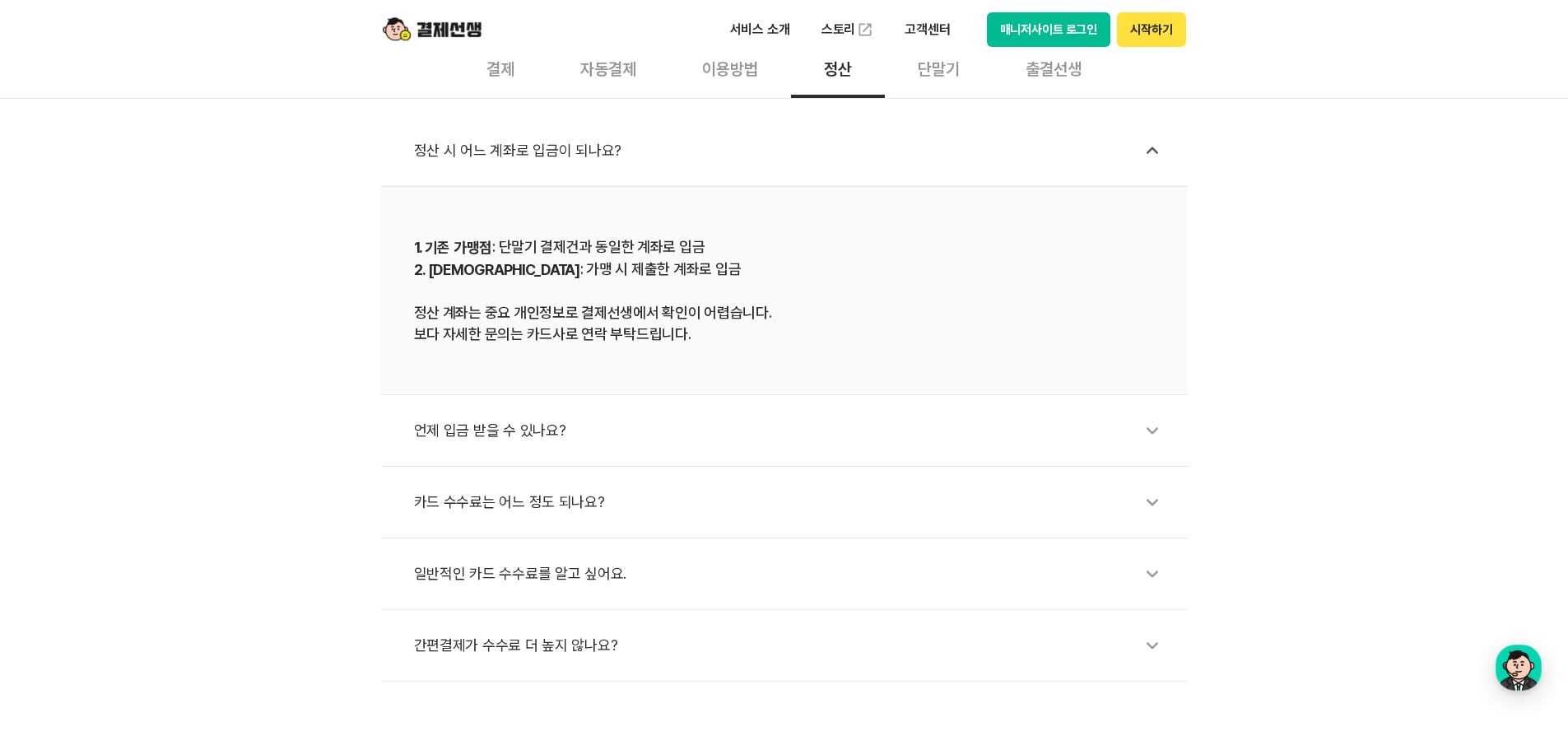
click at [1169, 417] on icon at bounding box center [1152, 431] width 38 height 38
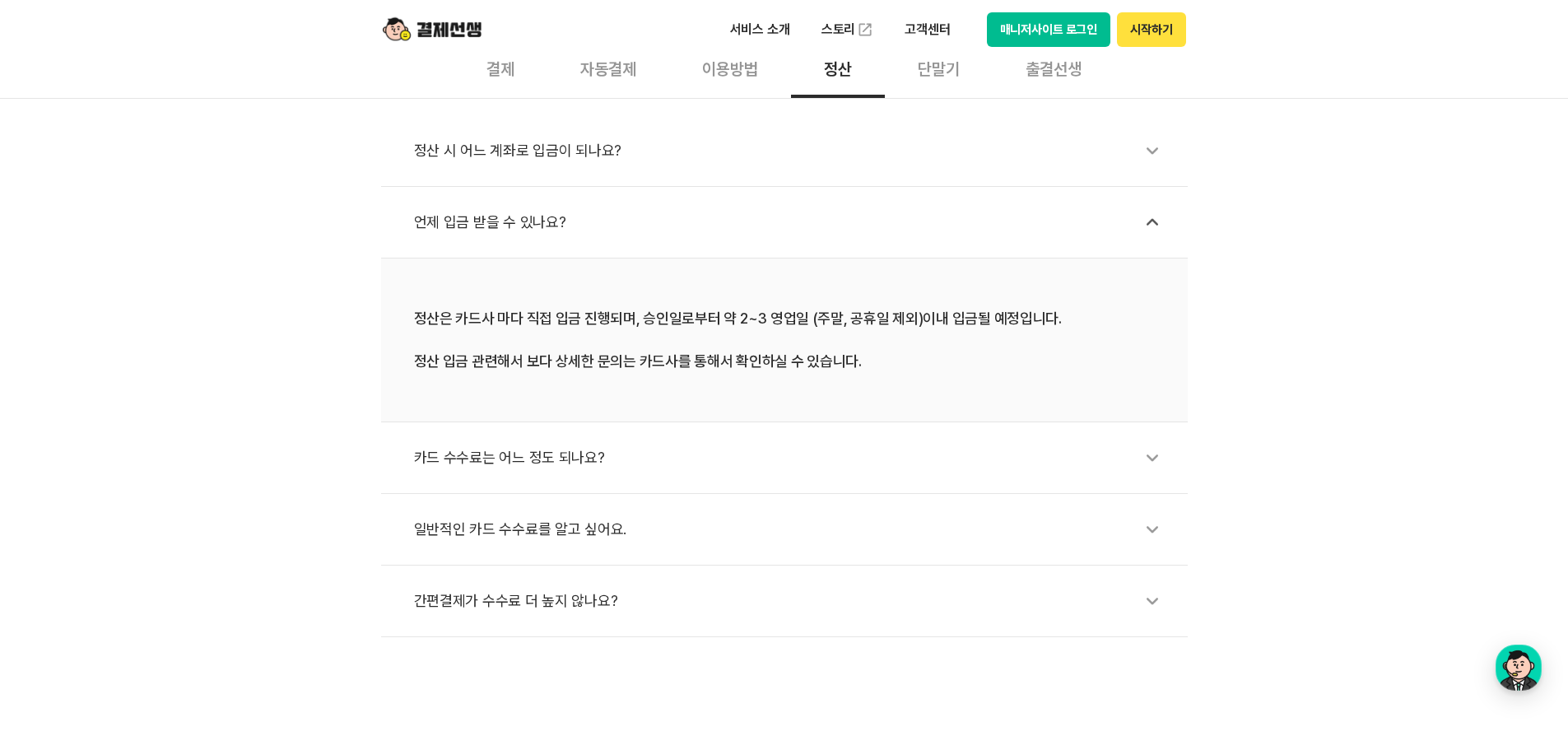
click at [1166, 466] on icon at bounding box center [1152, 458] width 38 height 38
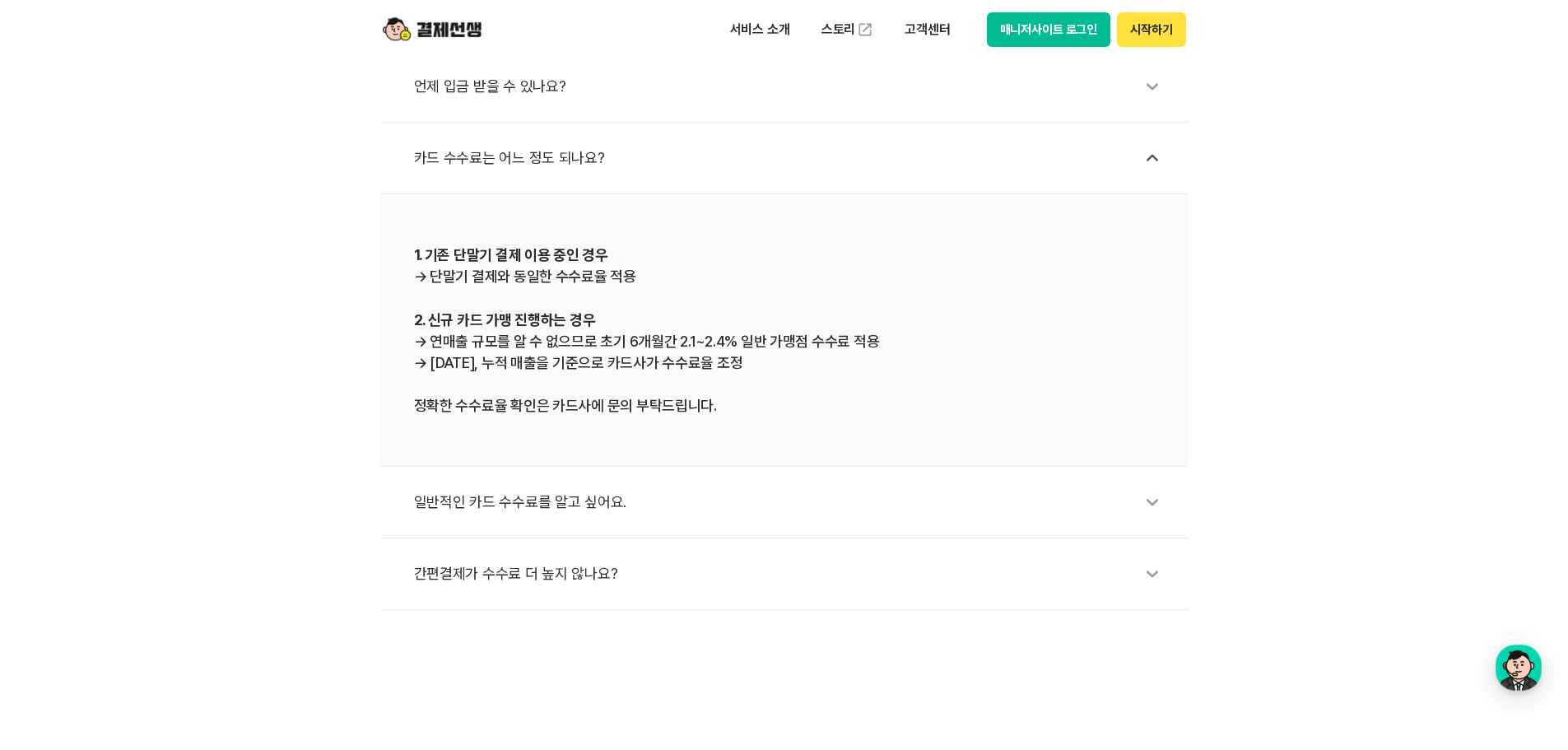
scroll to position [741, 0]
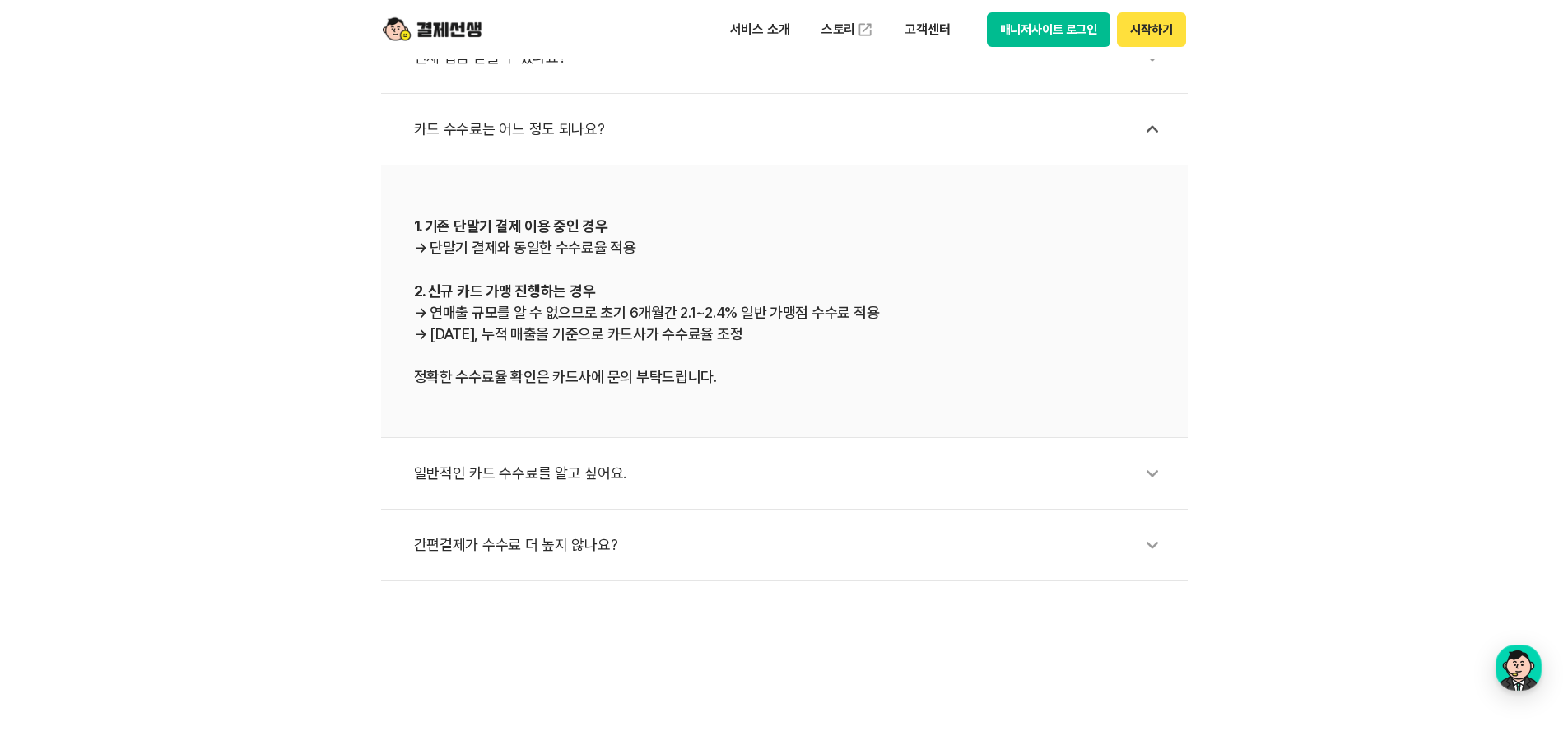
click at [1166, 469] on icon at bounding box center [1152, 473] width 38 height 38
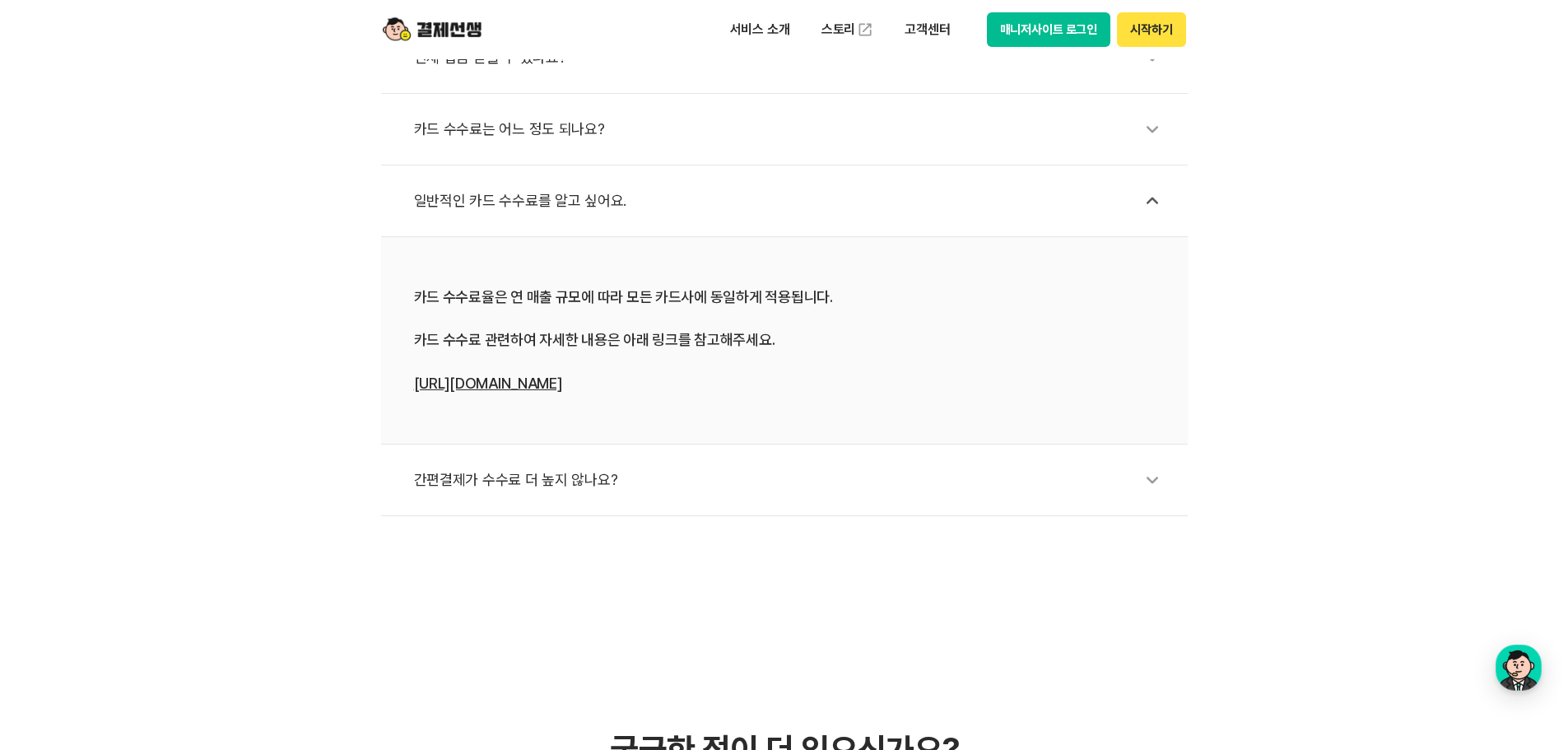
click at [1166, 469] on icon at bounding box center [1152, 479] width 38 height 38
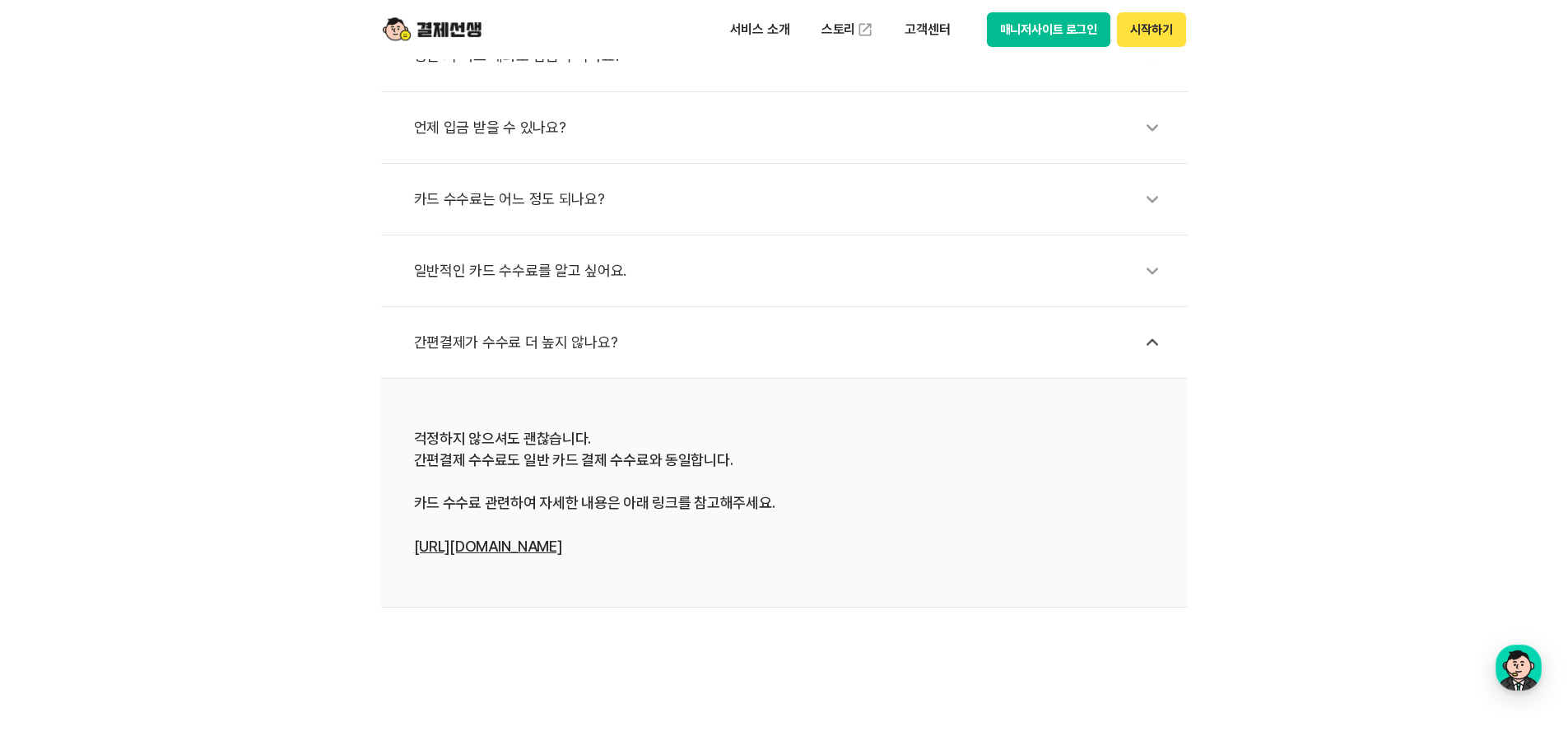
scroll to position [494, 0]
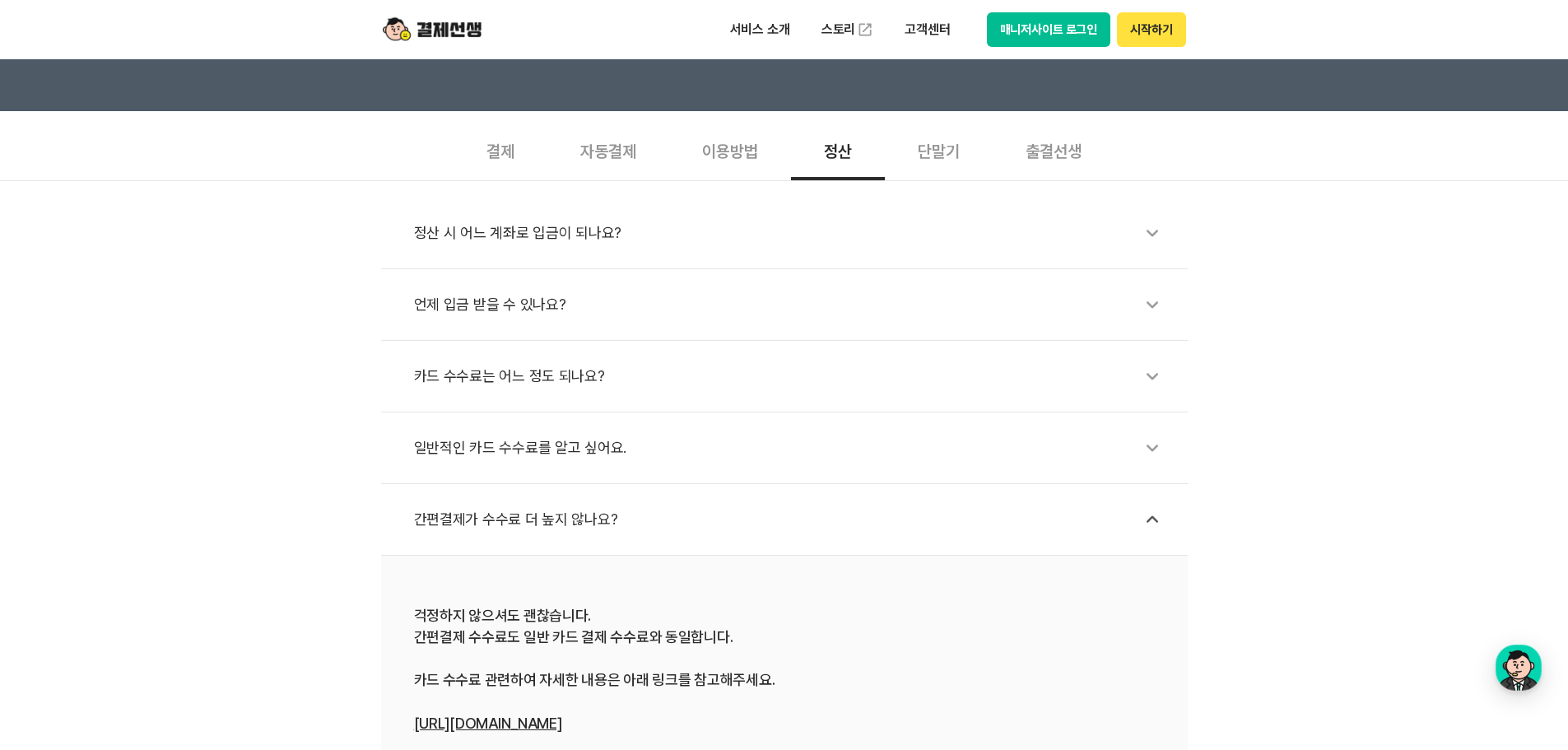
click at [936, 129] on div "단말기" at bounding box center [938, 149] width 107 height 61
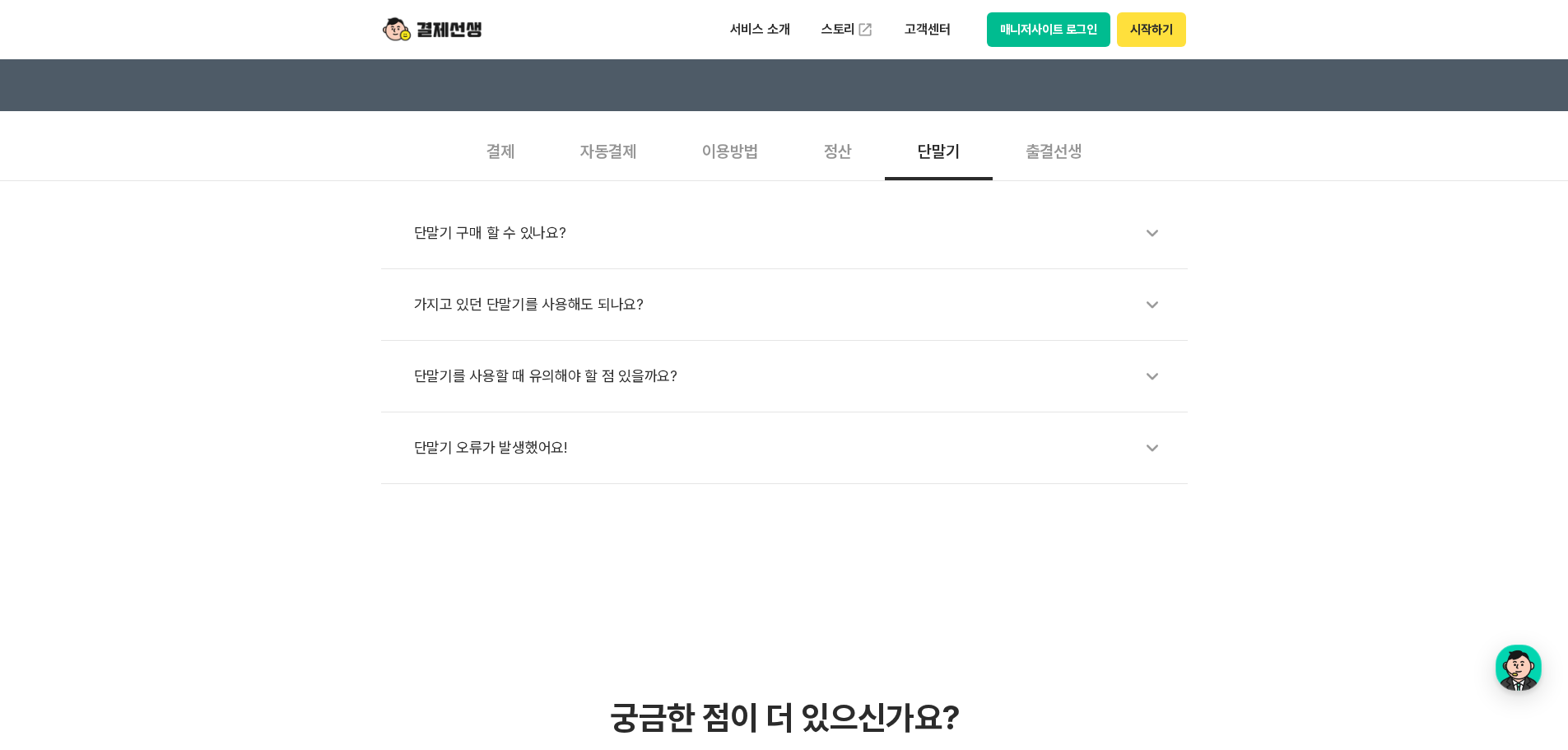
click at [1153, 231] on icon at bounding box center [1152, 233] width 38 height 38
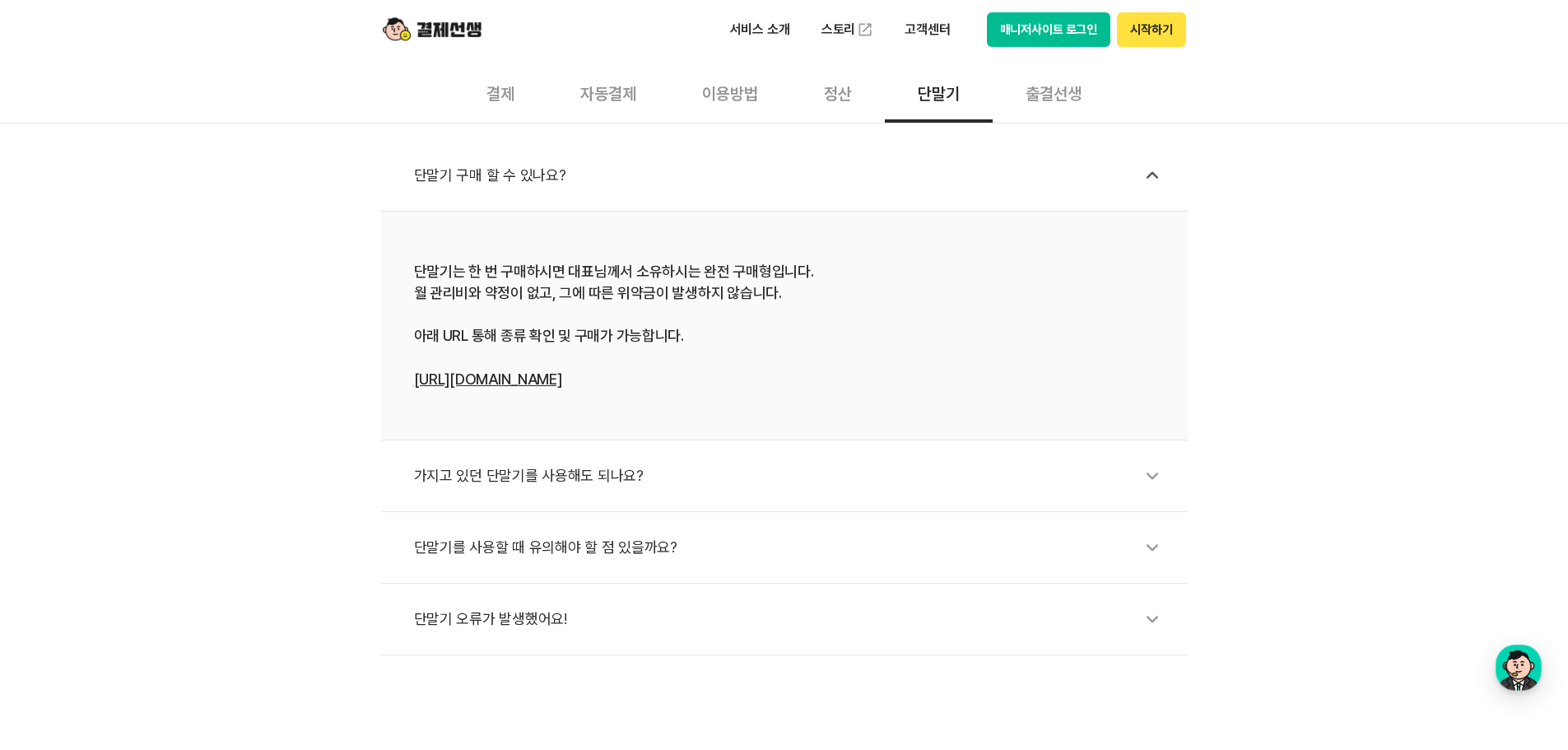
scroll to position [576, 0]
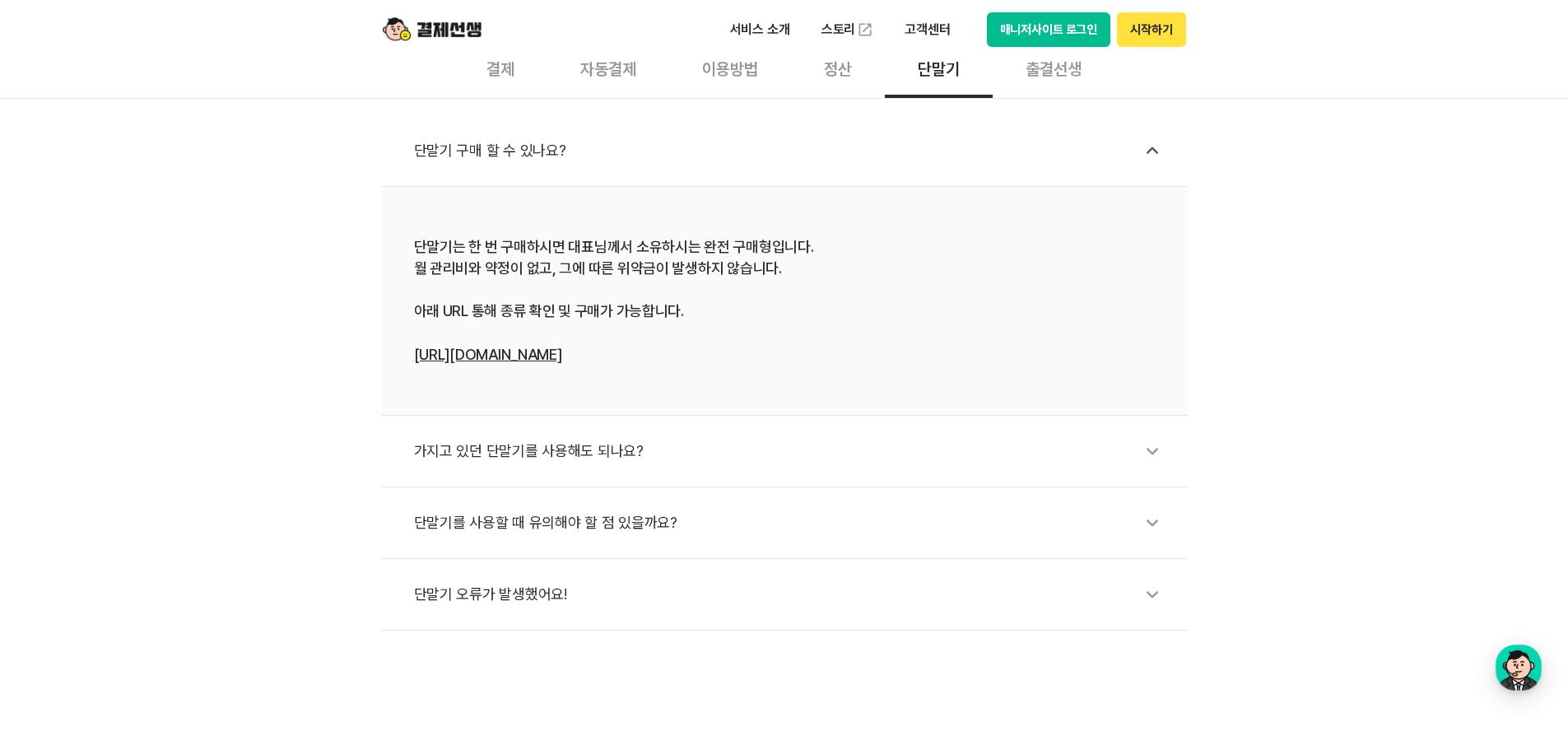
click at [1144, 461] on icon at bounding box center [1152, 451] width 38 height 38
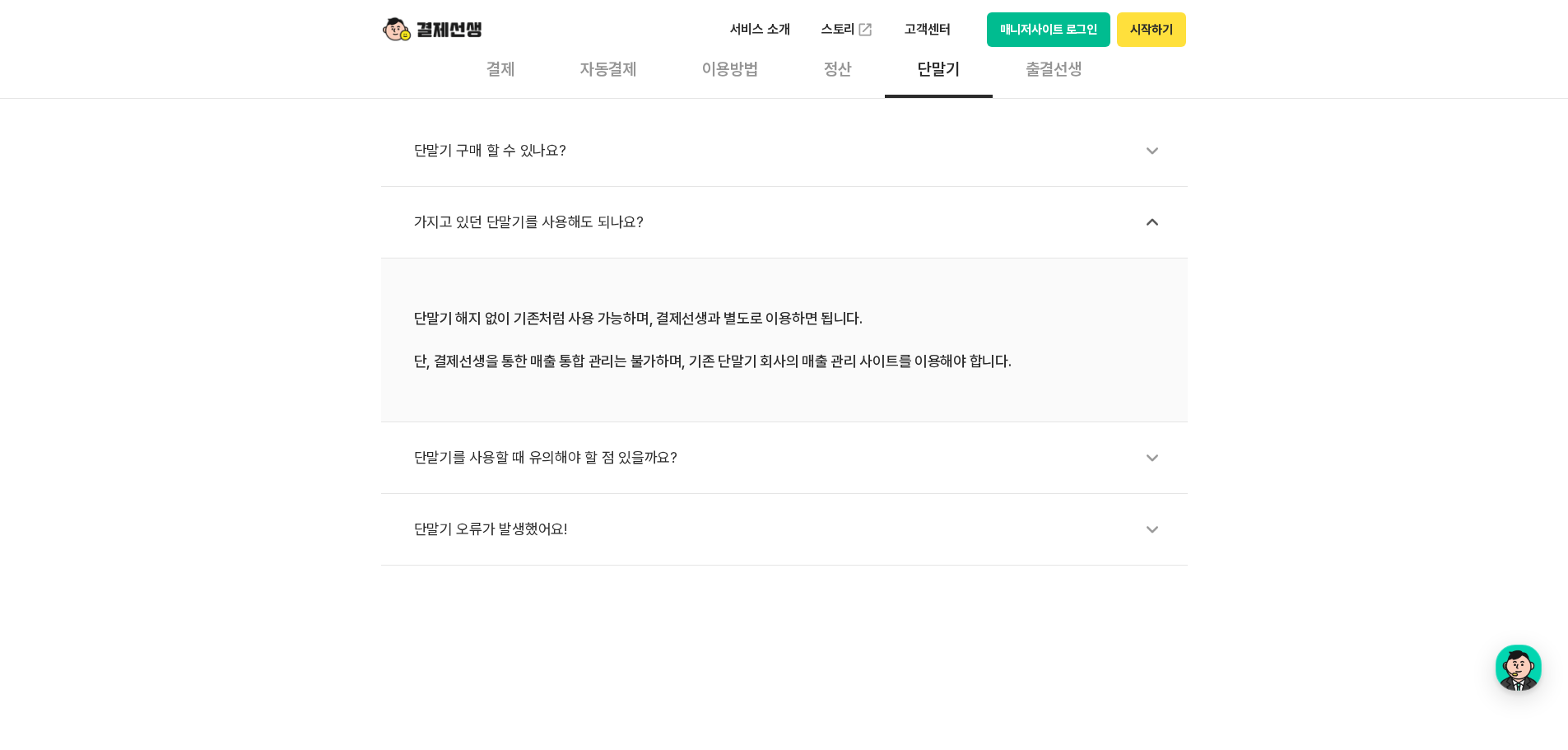
click at [1163, 443] on icon at bounding box center [1152, 458] width 38 height 38
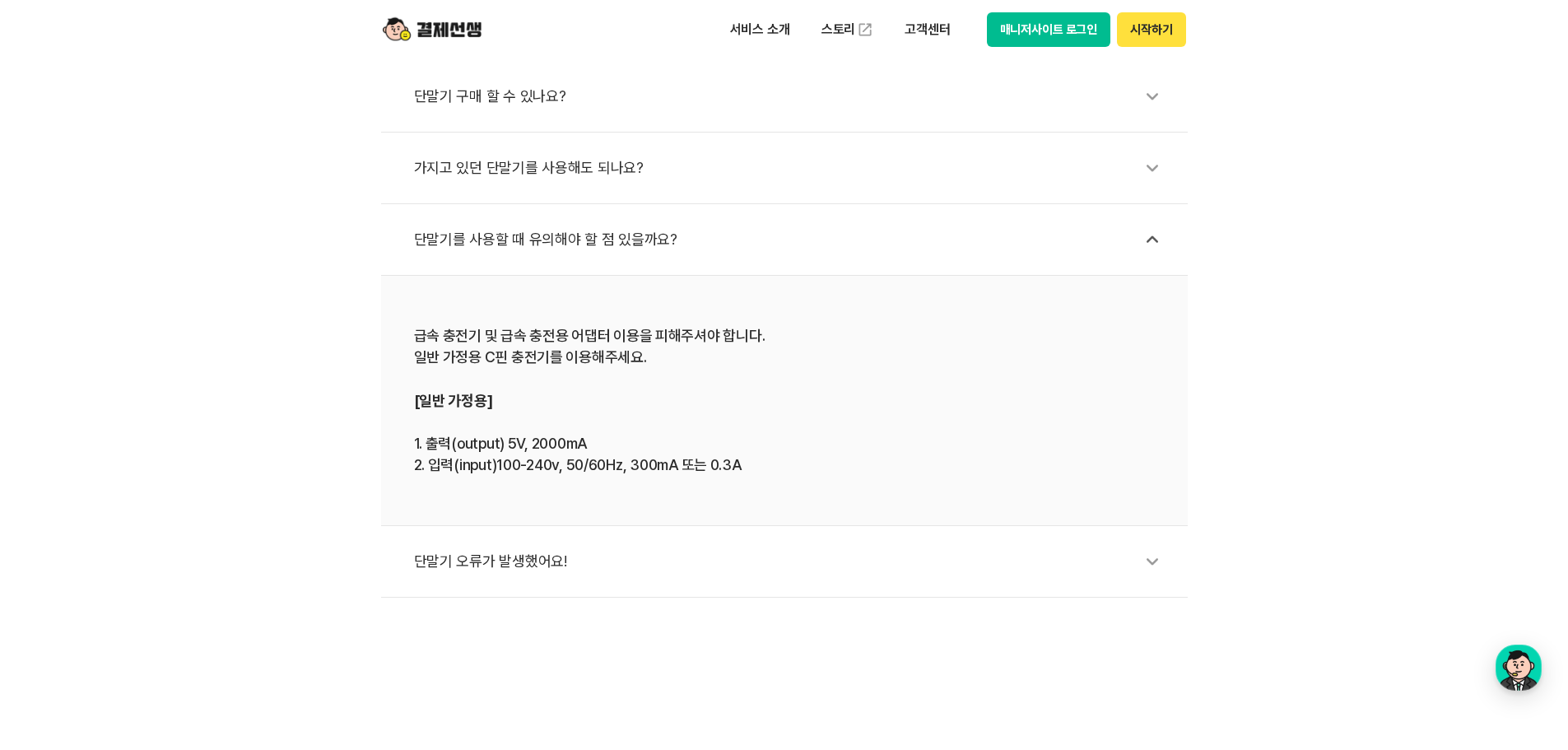
scroll to position [658, 0]
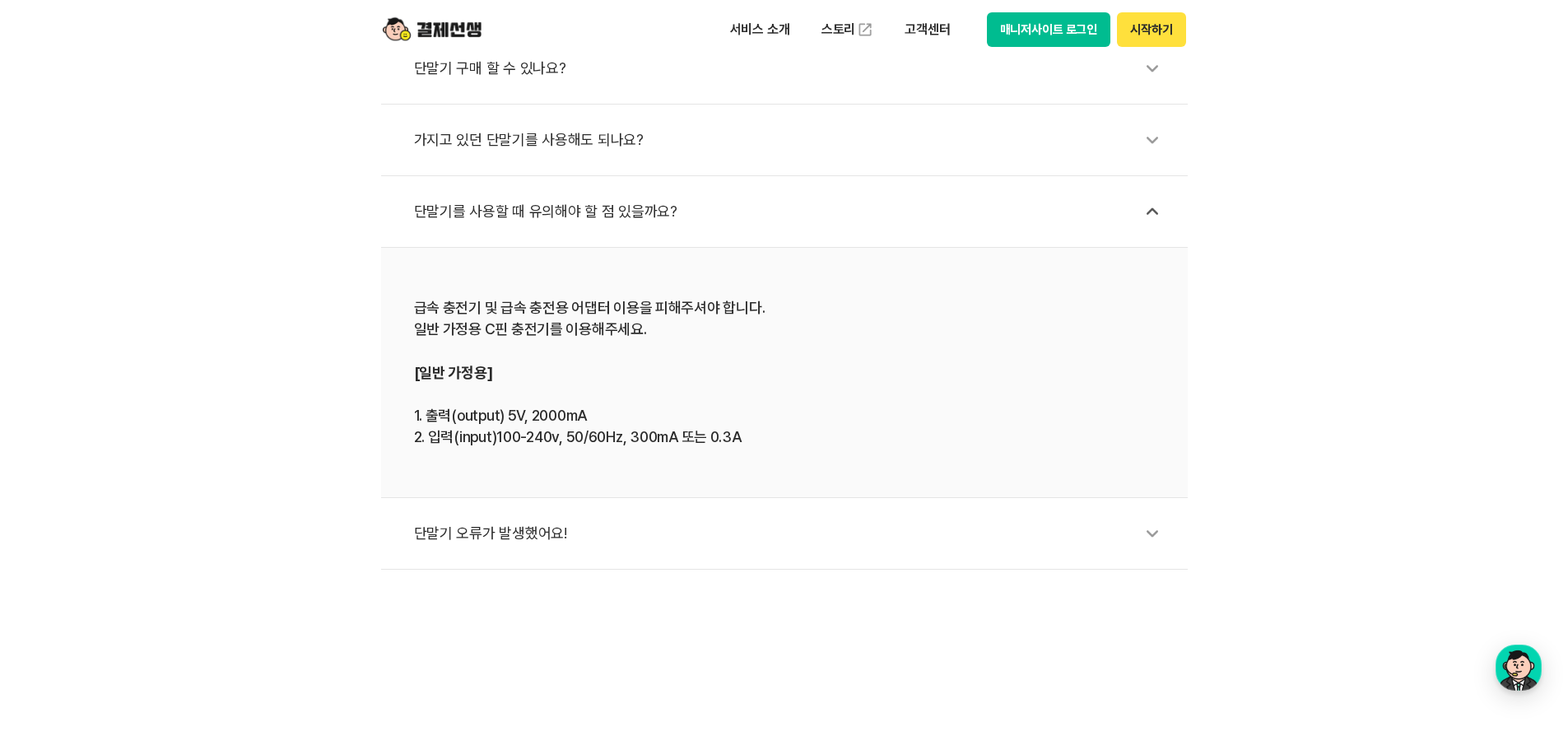
click at [1168, 546] on icon at bounding box center [1152, 533] width 38 height 38
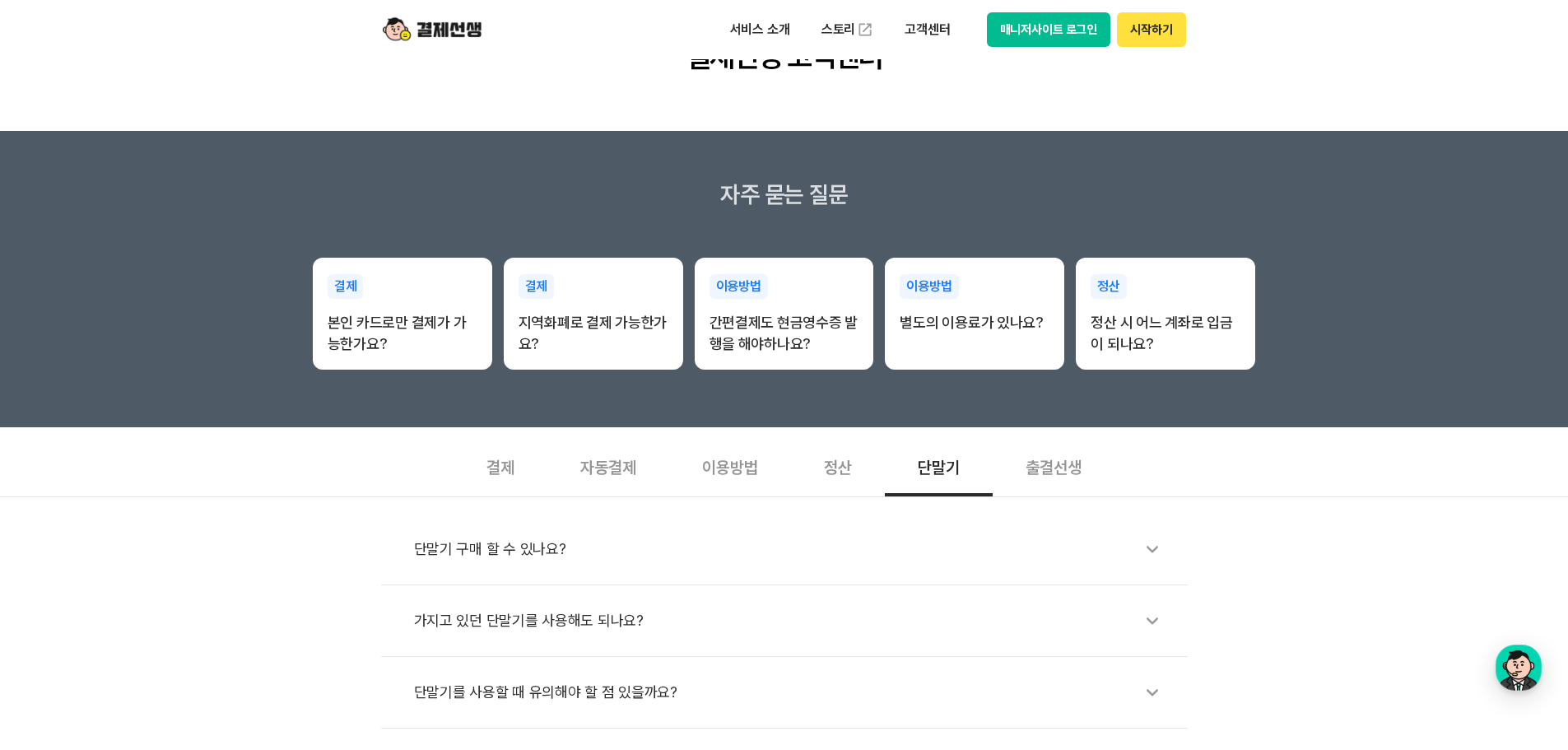
scroll to position [82, 0]
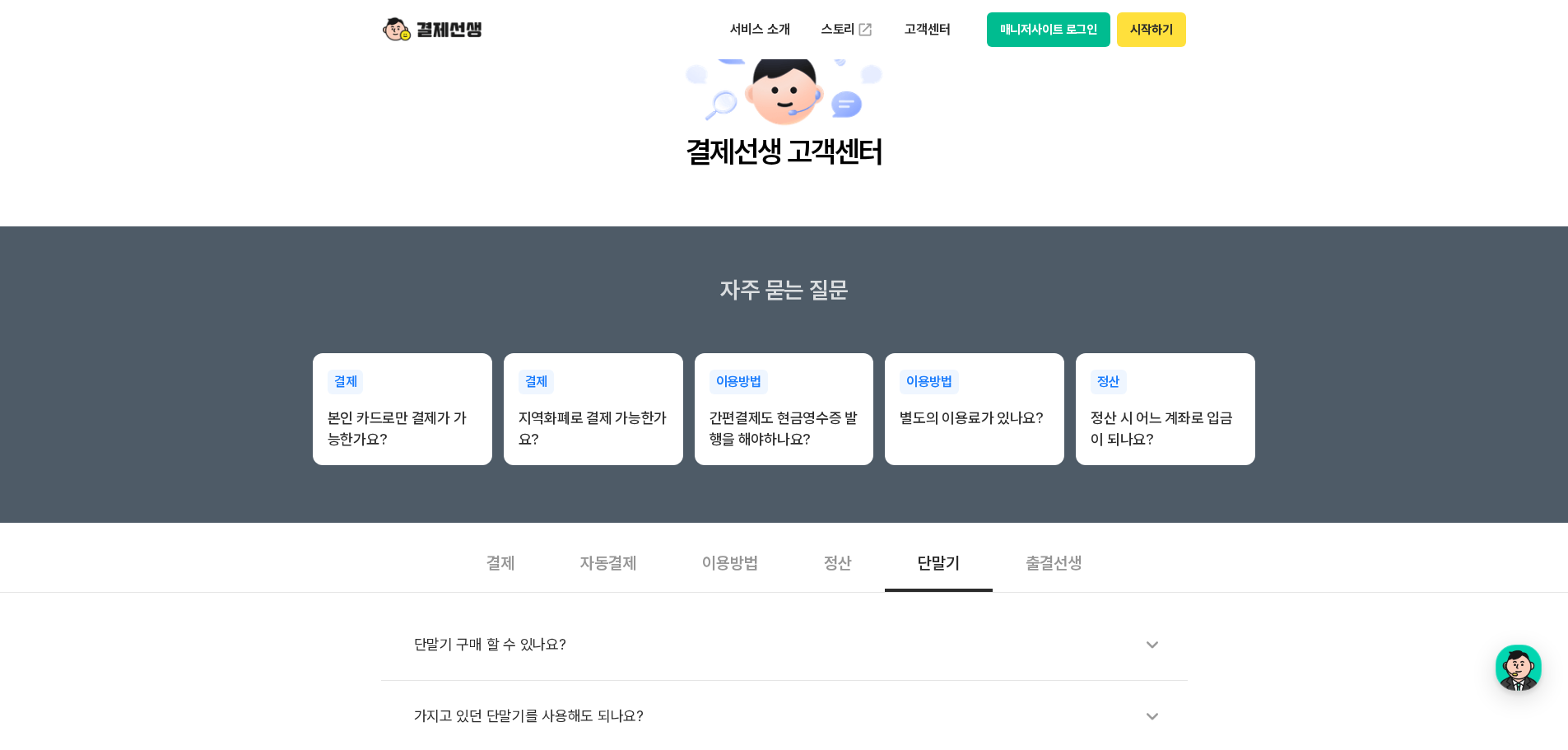
click at [1076, 567] on div "출결선생" at bounding box center [1054, 560] width 121 height 61
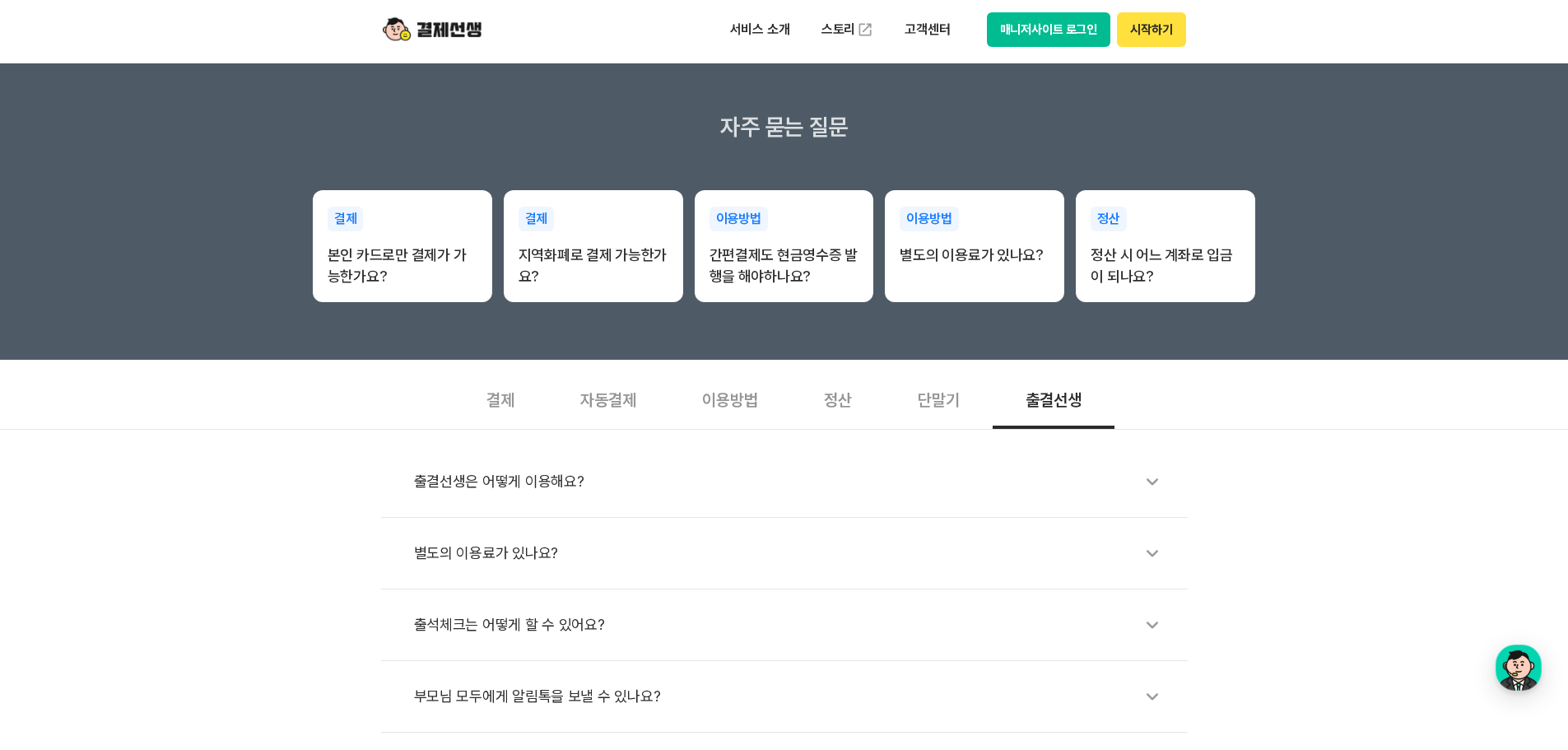
scroll to position [247, 0]
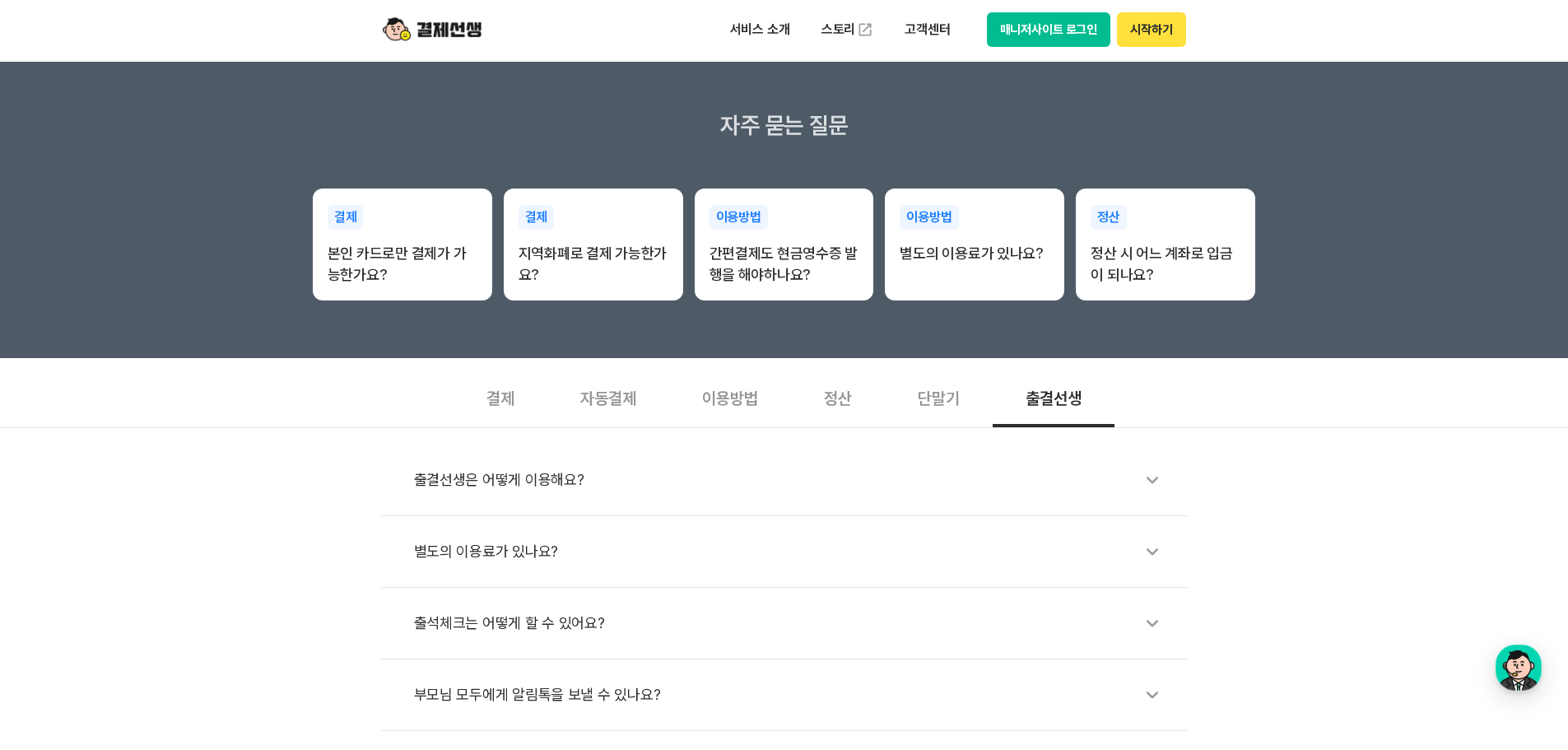
click at [490, 406] on div "결제" at bounding box center [500, 396] width 93 height 61
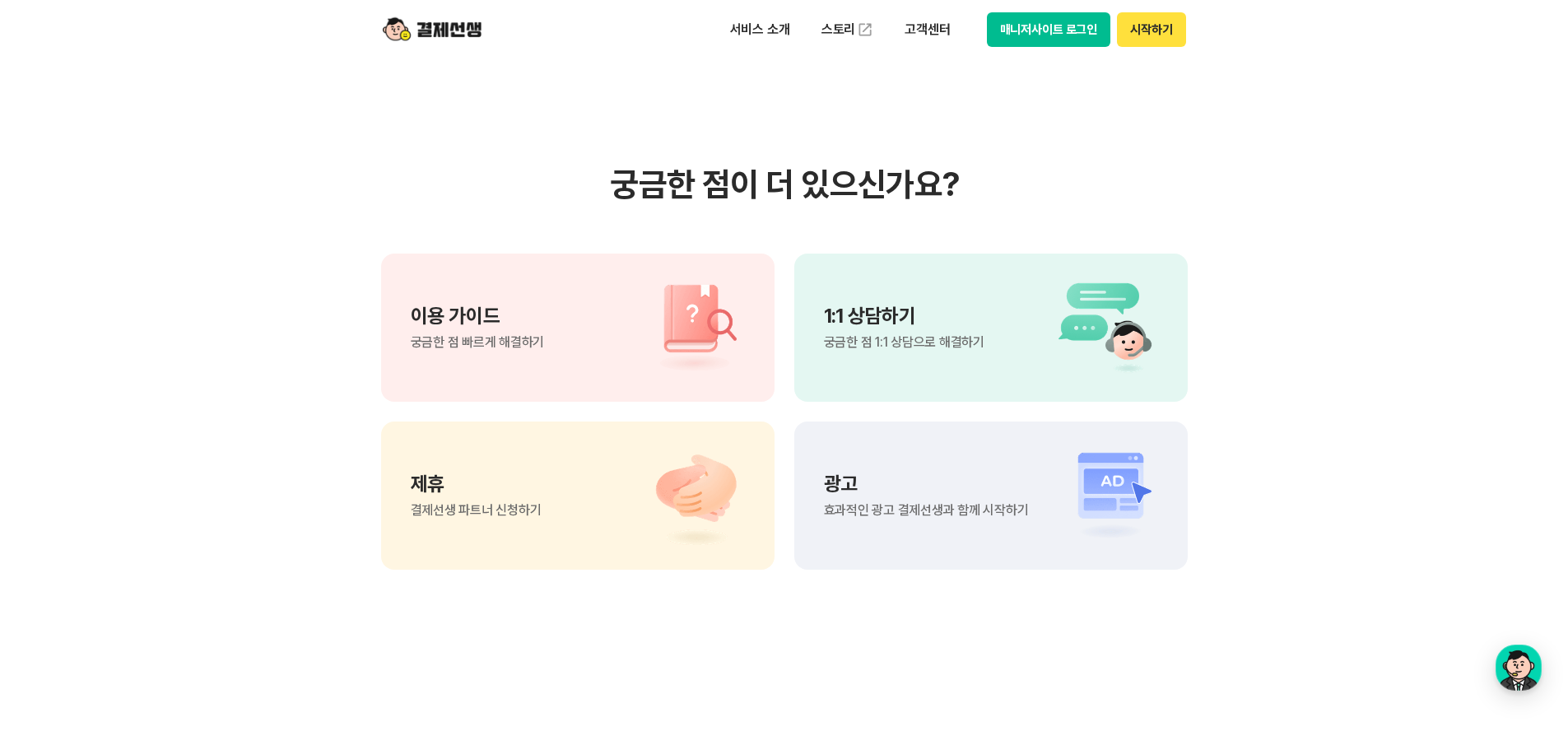
scroll to position [1069, 0]
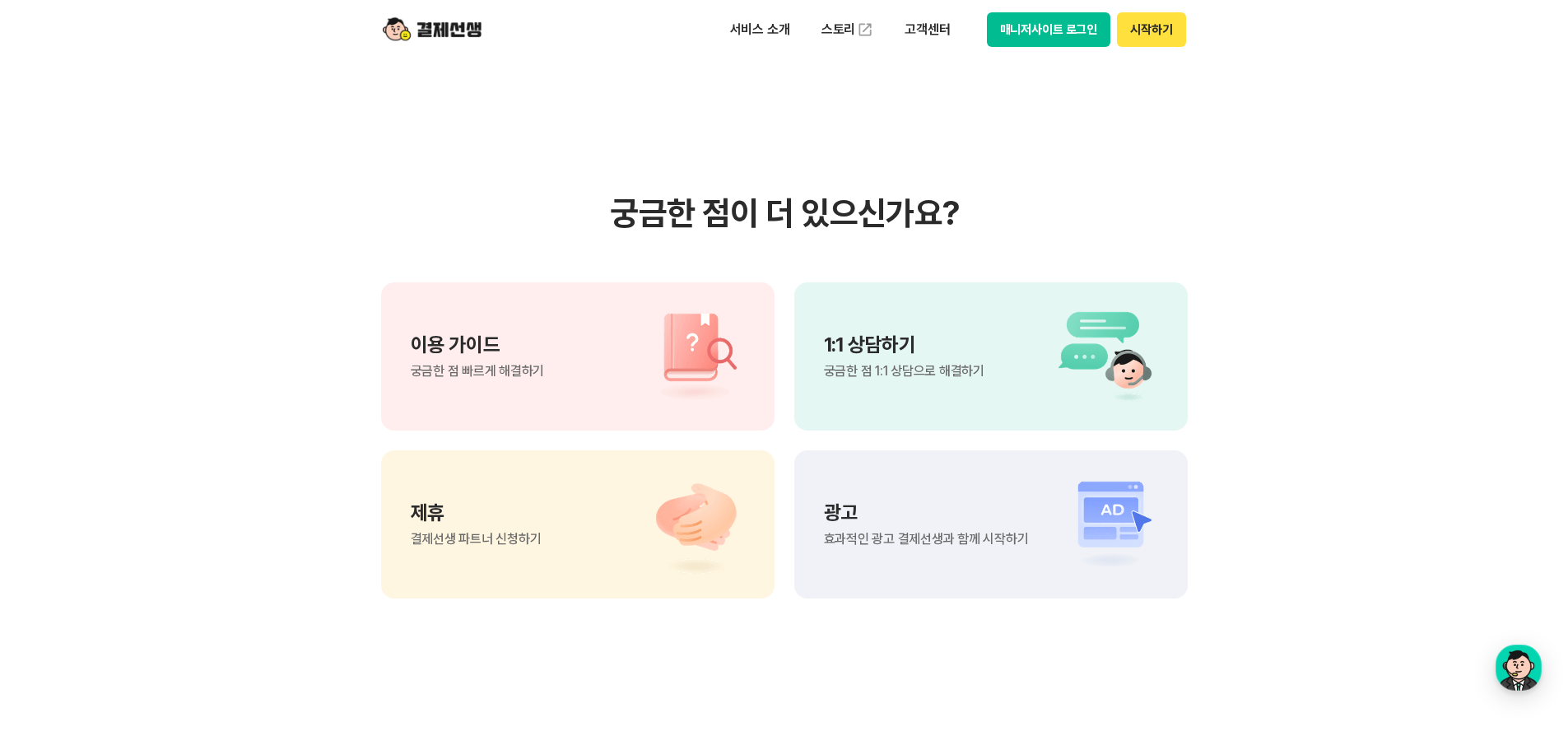
click at [888, 368] on span "궁금한 점 1:1 상담으로 해결하기" at bounding box center [905, 371] width 161 height 13
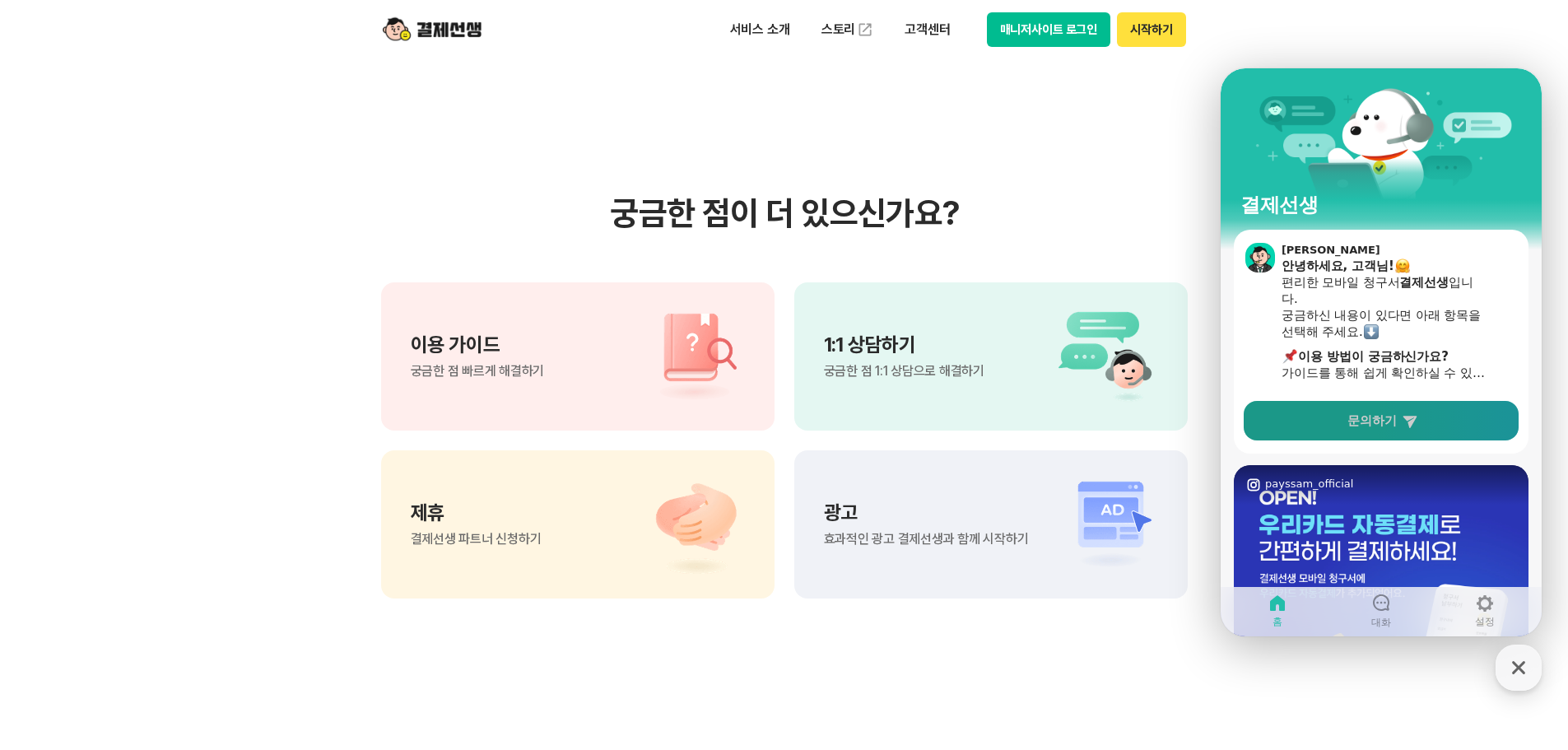
click at [1398, 413] on link "문의하기" at bounding box center [1381, 420] width 275 height 39
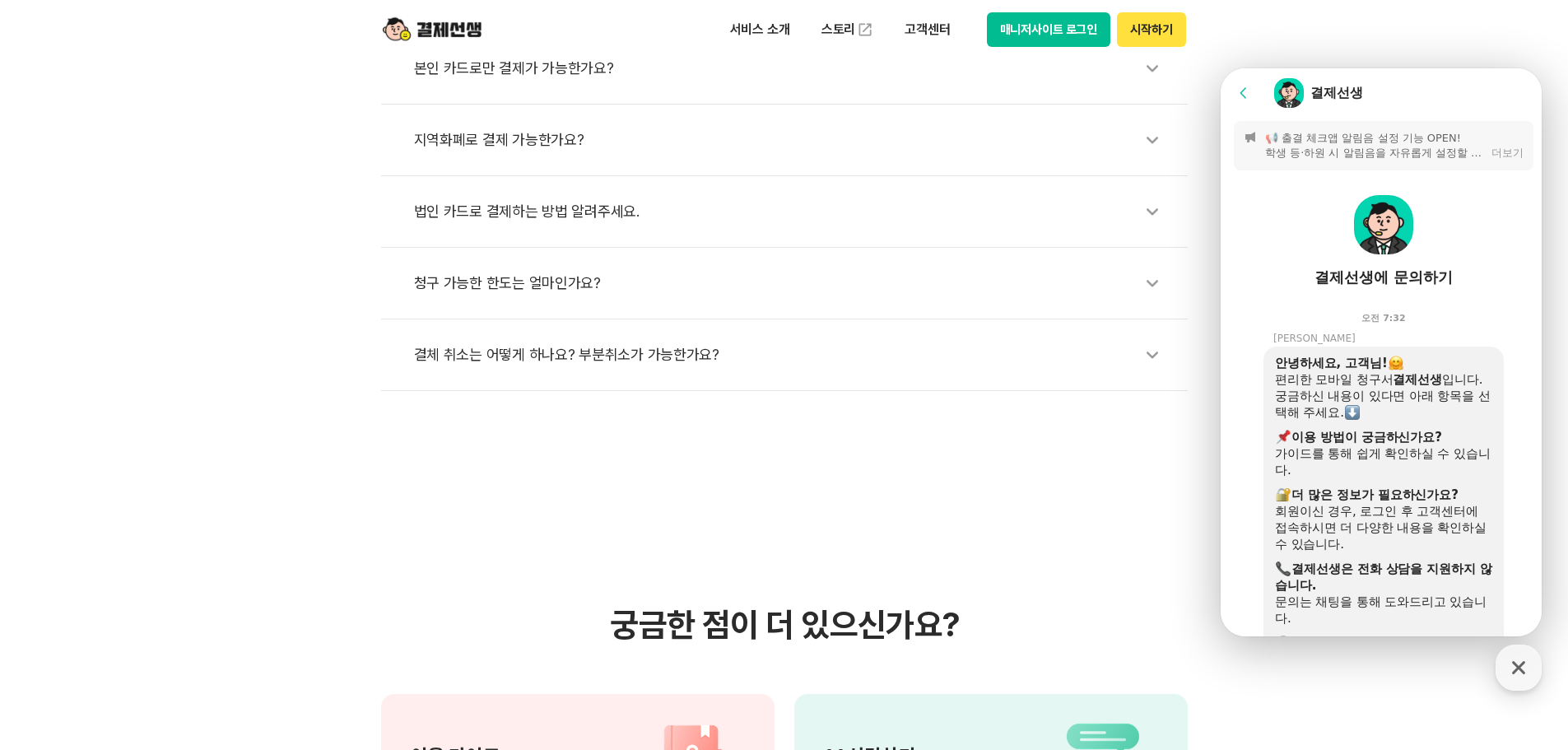
scroll to position [0, 0]
